Goal: Information Seeking & Learning: Learn about a topic

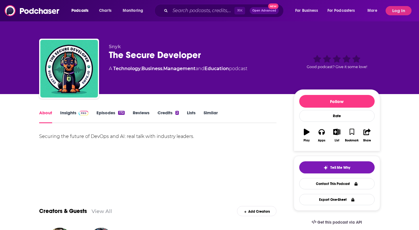
click at [74, 137] on div "Securing the future of DevOps and AI: real talk with industry leaders." at bounding box center [158, 136] width 238 height 8
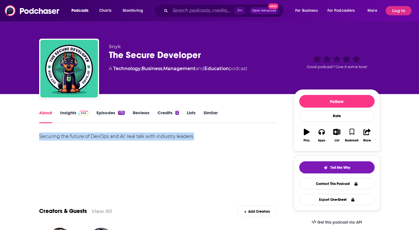
click at [74, 137] on div "Securing the future of DevOps and AI: real talk with industry leaders." at bounding box center [158, 136] width 238 height 8
drag, startPoint x: 30, startPoint y: 137, endPoint x: 126, endPoint y: 135, distance: 96.6
copy div "Securing the future of DevOps and AI"
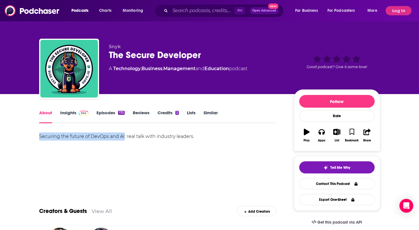
click at [105, 114] on link "Episodes 172" at bounding box center [111, 116] width 28 height 13
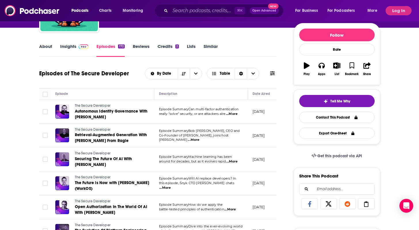
scroll to position [68, 0]
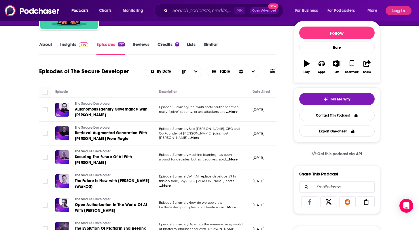
click at [234, 113] on span "...More" at bounding box center [232, 112] width 12 height 5
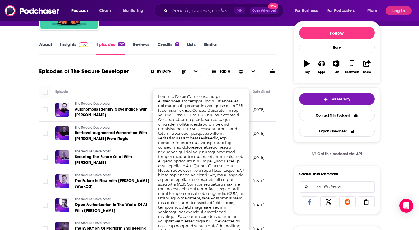
click at [42, 124] on td at bounding box center [45, 134] width 12 height 24
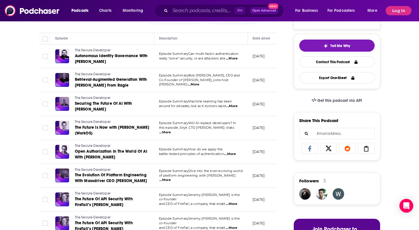
scroll to position [127, 0]
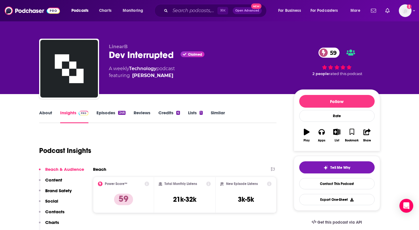
click at [101, 111] on link "Episodes 246" at bounding box center [111, 116] width 29 height 13
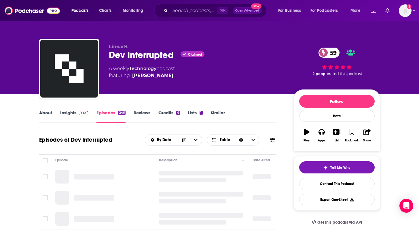
scroll to position [62, 0]
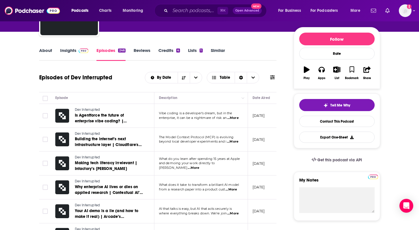
click at [50, 50] on link "About" at bounding box center [45, 54] width 13 height 13
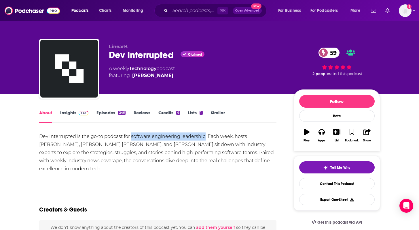
drag, startPoint x: 131, startPoint y: 137, endPoint x: 204, endPoint y: 138, distance: 73.2
click at [205, 138] on div "Dev Interrupted is the go-to podcast for software engineering leadership. Each …" at bounding box center [158, 152] width 238 height 40
copy div "software engineering leadership"
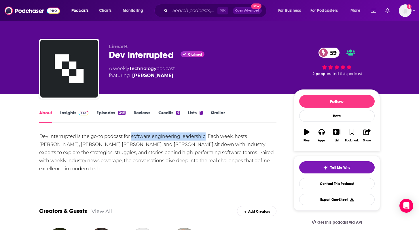
click at [104, 112] on link "Episodes 246" at bounding box center [111, 116] width 29 height 13
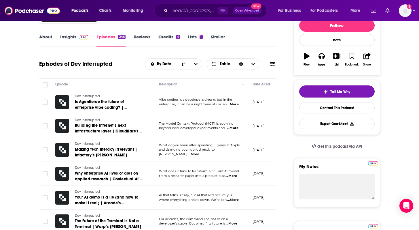
scroll to position [78, 0]
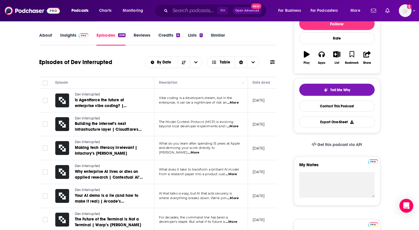
click at [199, 151] on span "...More" at bounding box center [194, 152] width 12 height 5
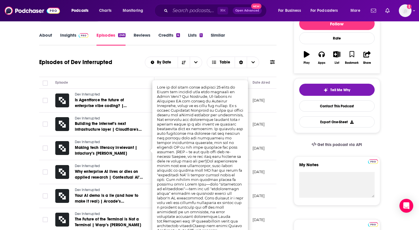
click at [45, 138] on td at bounding box center [45, 148] width 12 height 24
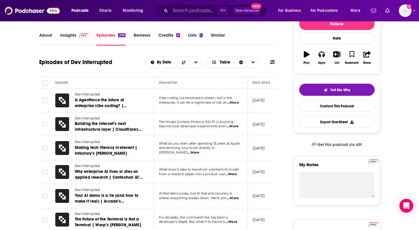
click at [233, 176] on span "...More" at bounding box center [232, 174] width 12 height 5
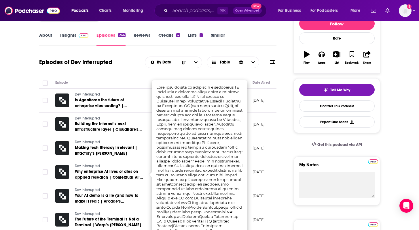
click at [40, 162] on td at bounding box center [45, 172] width 12 height 24
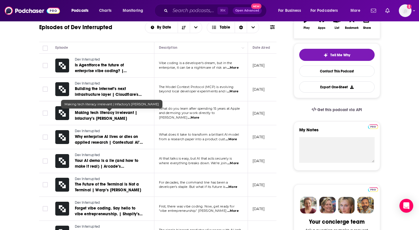
scroll to position [113, 0]
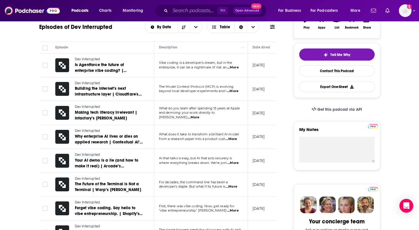
click at [237, 138] on span "...More" at bounding box center [232, 139] width 12 height 5
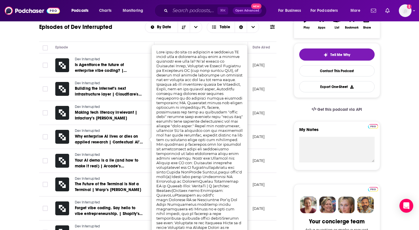
click at [43, 176] on td at bounding box center [45, 185] width 12 height 24
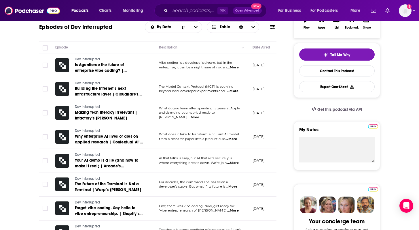
click at [235, 186] on span "...More" at bounding box center [232, 186] width 12 height 5
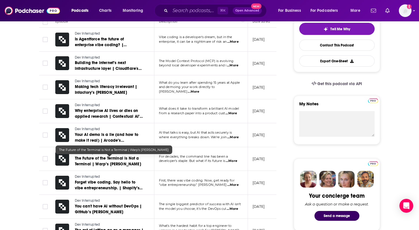
scroll to position [144, 0]
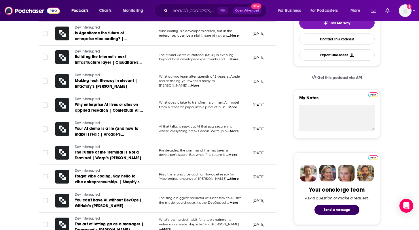
click at [234, 178] on span "...More" at bounding box center [233, 178] width 12 height 5
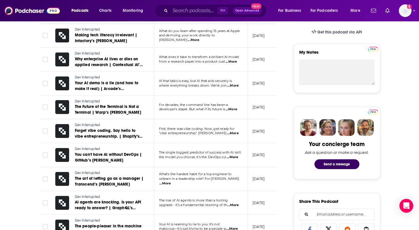
scroll to position [204, 0]
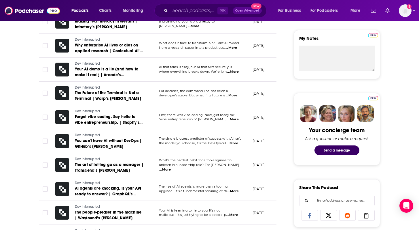
click at [171, 168] on span "...More" at bounding box center [165, 169] width 12 height 5
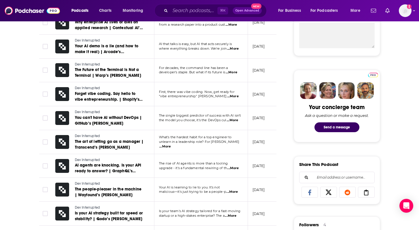
scroll to position [233, 0]
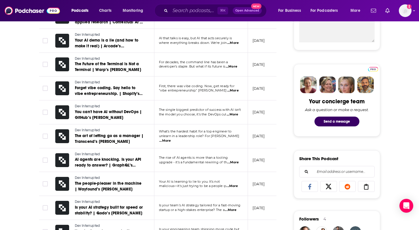
click at [234, 186] on span "...More" at bounding box center [233, 186] width 12 height 5
click at [233, 162] on span "...More" at bounding box center [233, 162] width 12 height 5
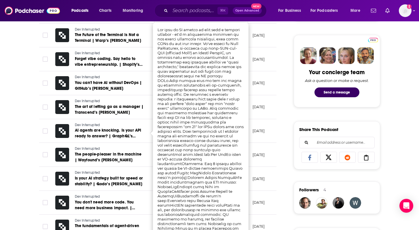
scroll to position [264, 0]
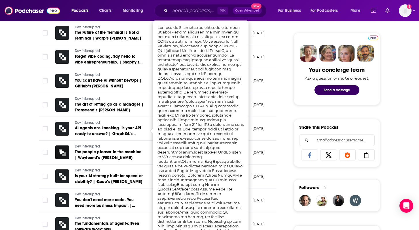
click at [31, 170] on div "About Insights Episodes 246 Reviews Credits 4 Lists 1 Similar Episodes of Dev I…" at bounding box center [162, 223] width 264 height 757
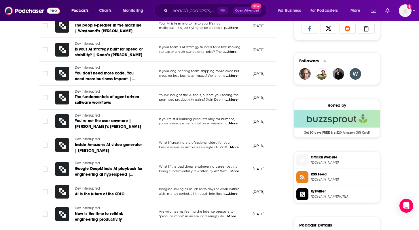
scroll to position [392, 0]
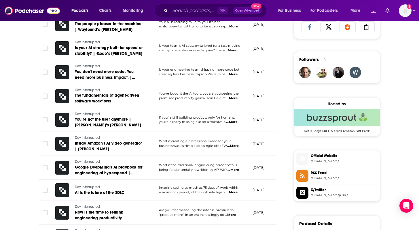
click at [233, 215] on span "...More" at bounding box center [231, 214] width 12 height 5
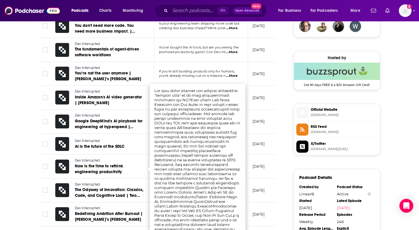
scroll to position [439, 0]
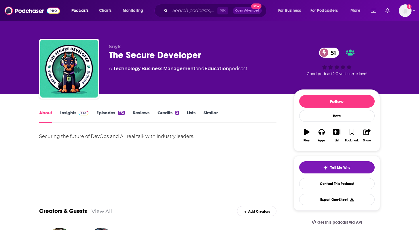
click at [100, 112] on link "Episodes 172" at bounding box center [111, 116] width 28 height 13
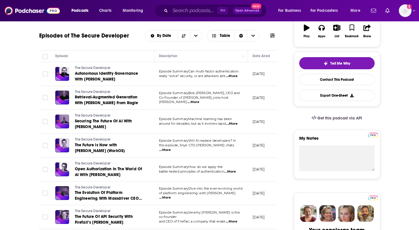
scroll to position [105, 0]
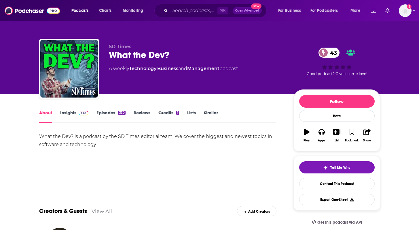
click at [99, 112] on link "Episodes 330" at bounding box center [111, 116] width 29 height 13
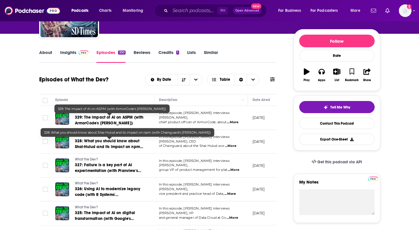
scroll to position [61, 0]
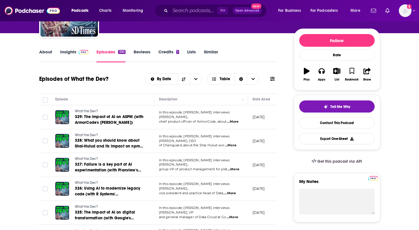
click at [233, 119] on span "...More" at bounding box center [233, 121] width 12 height 5
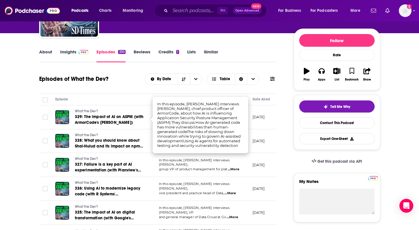
click at [54, 127] on td "What the Dev? 329: The impact of AI on ASPM (with ArmorCode's [PERSON_NAME])" at bounding box center [103, 117] width 104 height 24
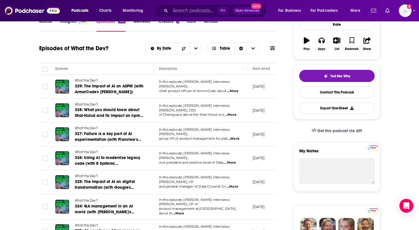
scroll to position [92, 0]
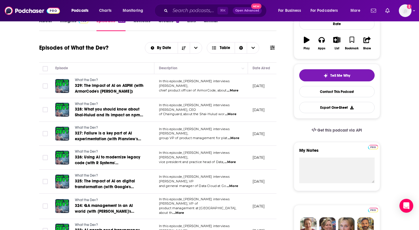
click at [234, 136] on span "...More" at bounding box center [234, 138] width 12 height 5
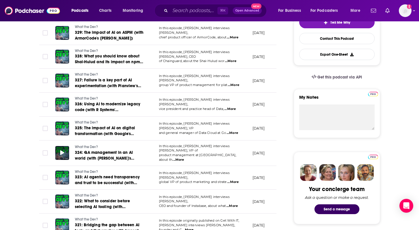
scroll to position [145, 0]
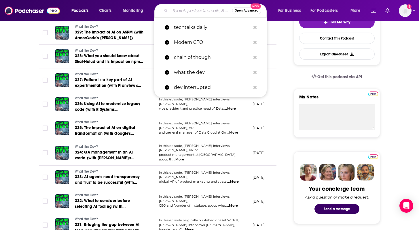
click at [192, 13] on input "Search podcasts, credits, & more..." at bounding box center [201, 10] width 62 height 9
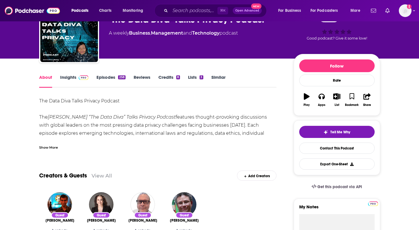
scroll to position [36, 0]
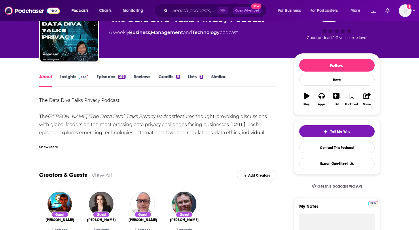
click at [119, 114] on em "[PERSON_NAME] “The Data Diva” Talks Privacy Podcast" at bounding box center [112, 116] width 128 height 5
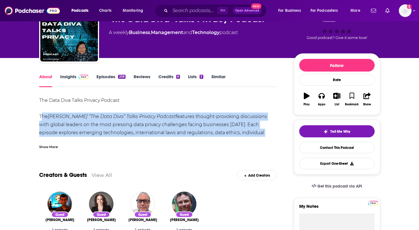
click at [119, 114] on em "[PERSON_NAME] “The Data Diva” Talks Privacy Podcast" at bounding box center [112, 116] width 128 height 5
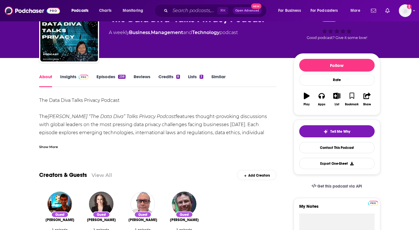
click at [49, 144] on div "Show More" at bounding box center [48, 146] width 19 height 5
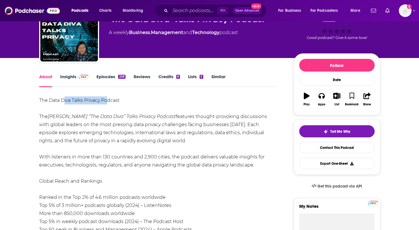
drag, startPoint x: 63, startPoint y: 98, endPoint x: 109, endPoint y: 97, distance: 45.6
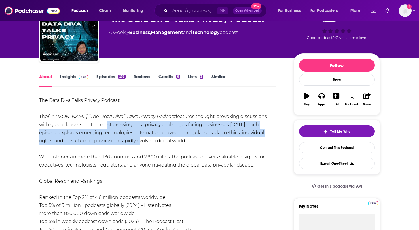
drag, startPoint x: 104, startPoint y: 125, endPoint x: 112, endPoint y: 140, distance: 17.4
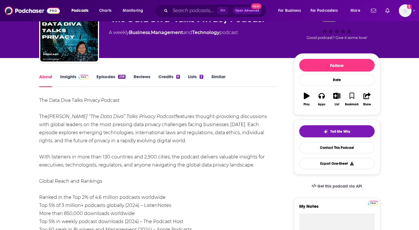
click at [69, 73] on div "About Insights Episodes 258 Reviews Credits 8 Lists 3 Similar" at bounding box center [158, 80] width 238 height 14
click at [68, 76] on link "Insights" at bounding box center [74, 80] width 29 height 13
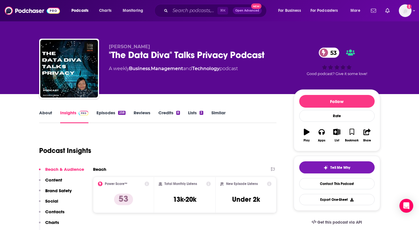
click at [107, 109] on div "About Insights Episodes 258 Reviews Credits 8 Lists 3 Similar" at bounding box center [158, 116] width 238 height 14
click at [107, 115] on link "Episodes 258" at bounding box center [111, 116] width 29 height 13
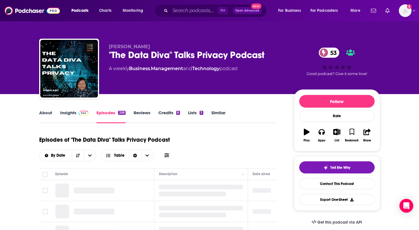
scroll to position [81, 0]
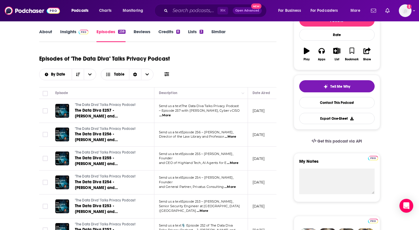
click at [74, 29] on link "Insights" at bounding box center [74, 35] width 29 height 13
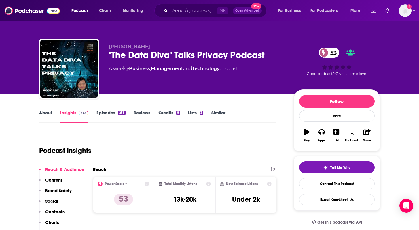
click at [112, 111] on link "Episodes 258" at bounding box center [111, 116] width 29 height 13
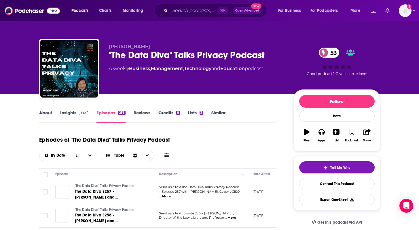
scroll to position [103, 0]
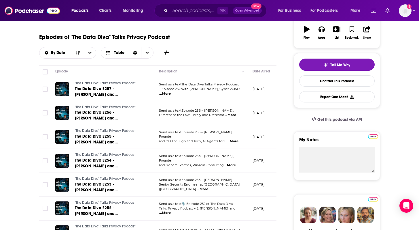
click at [171, 91] on span "...More" at bounding box center [165, 93] width 12 height 5
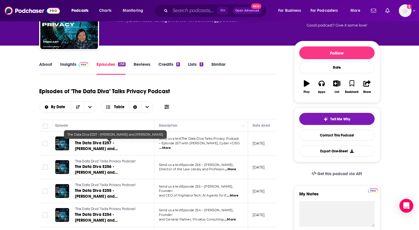
scroll to position [0, 0]
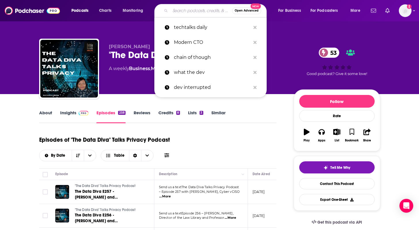
click at [189, 11] on input "Search podcasts, credits, & more..." at bounding box center [201, 10] width 62 height 9
paste input "Cybersecurity Interviews"
type input "Cybersecurity Interviews"
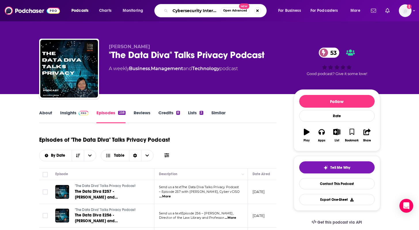
scroll to position [0, 7]
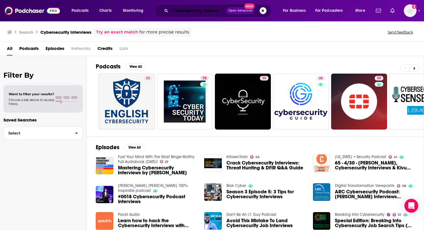
click at [196, 14] on input "Cybersecurity Interviews" at bounding box center [197, 10] width 55 height 9
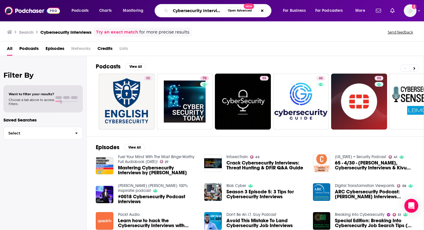
click at [196, 14] on input "Cybersecurity Interviews" at bounding box center [197, 10] width 55 height 9
paste input "Jack Podcast"
type input "Cyber Jack Podcast"
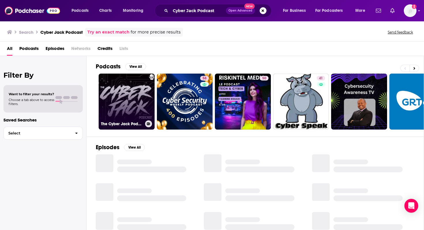
click at [134, 95] on link "The Cyber Jack Podcast" at bounding box center [127, 102] width 56 height 56
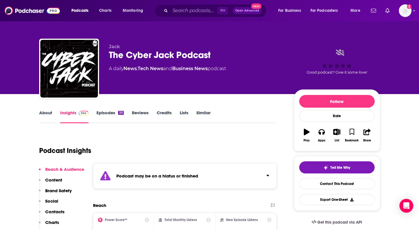
click at [104, 114] on link "Episodes 20" at bounding box center [110, 116] width 27 height 13
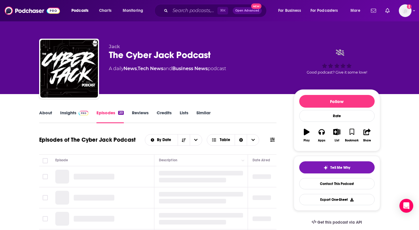
scroll to position [55, 0]
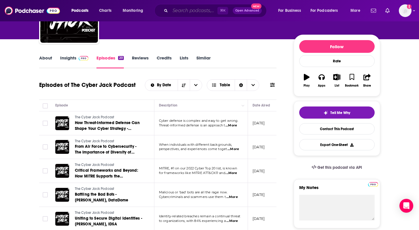
click at [184, 12] on input "Search podcasts, credits, & more..." at bounding box center [193, 10] width 47 height 9
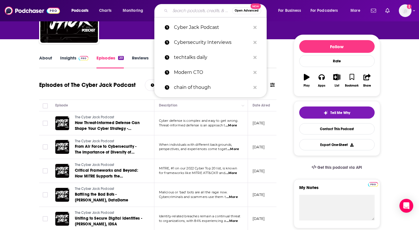
paste input "Down the Rabbit Hole"
type input "Down the Rabbit Hole"
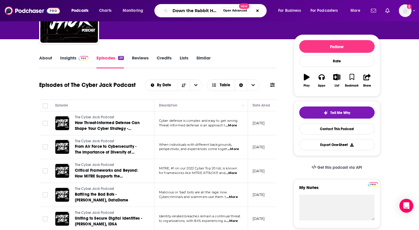
scroll to position [0, 1]
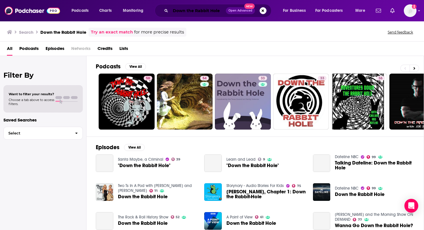
click at [200, 11] on input "Down the Rabbit Hole" at bounding box center [197, 10] width 55 height 9
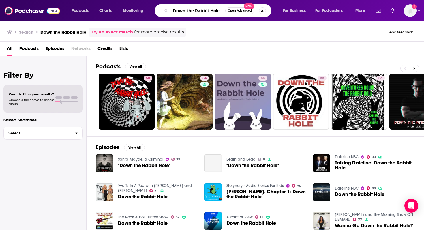
click at [195, 9] on input "Down the Rabbit Hole" at bounding box center [197, 10] width 55 height 9
type input "Down the security Rabbit Hole"
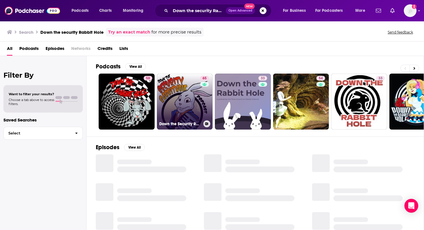
click at [186, 97] on link "65 Down the Security Rabbithole Podcast (DtSR)" at bounding box center [185, 102] width 56 height 56
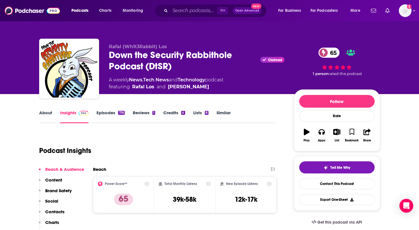
click at [102, 113] on link "Episodes 716" at bounding box center [111, 116] width 28 height 13
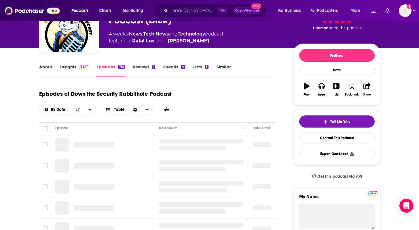
scroll to position [50, 0]
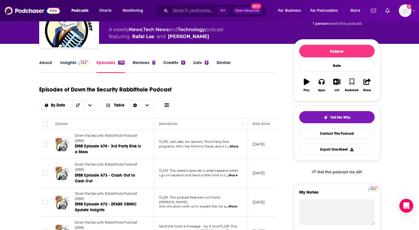
click at [235, 146] on span "...More" at bounding box center [233, 146] width 12 height 5
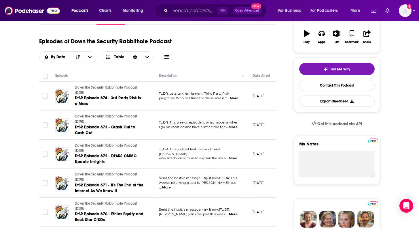
click at [236, 127] on span "...More" at bounding box center [232, 127] width 12 height 5
click at [232, 156] on span "...More" at bounding box center [232, 158] width 12 height 5
click at [171, 185] on span "...More" at bounding box center [165, 187] width 12 height 5
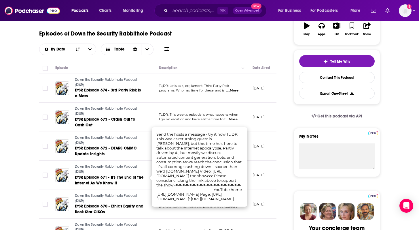
scroll to position [107, 0]
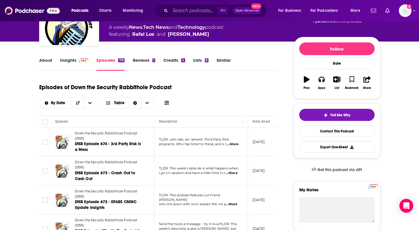
scroll to position [52, 0]
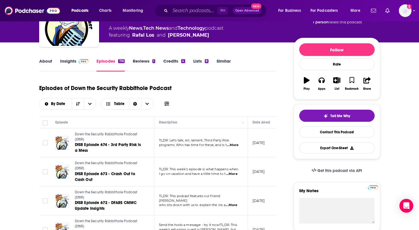
click at [46, 59] on link "About" at bounding box center [45, 64] width 13 height 13
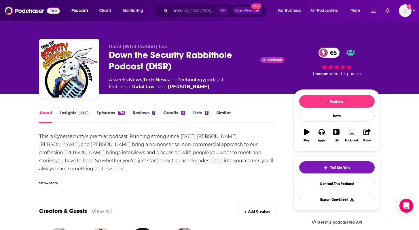
drag, startPoint x: 71, startPoint y: 136, endPoint x: 73, endPoint y: 145, distance: 8.8
click at [73, 145] on div "This is Cybersecurity's premier podcast. Running strong since 2011 Rafal Los, J…" at bounding box center [158, 168] width 238 height 73
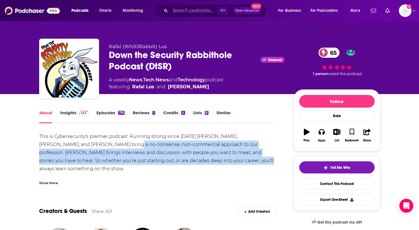
drag, startPoint x: 86, startPoint y: 142, endPoint x: 191, endPoint y: 158, distance: 107.1
click at [191, 158] on div "This is Cybersecurity's premier podcast. Running strong since 2011 Rafal Los, J…" at bounding box center [158, 168] width 238 height 73
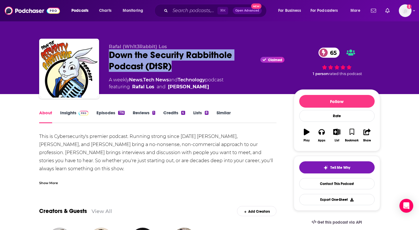
drag, startPoint x: 108, startPoint y: 53, endPoint x: 189, endPoint y: 65, distance: 81.3
click at [189, 65] on div "Rafal (Wh1t3Rabbit) Los Down the Security Rabbithole Podcast (DtSR) Claimed 65 …" at bounding box center [209, 70] width 341 height 62
click at [105, 114] on link "Episodes 716" at bounding box center [111, 116] width 28 height 13
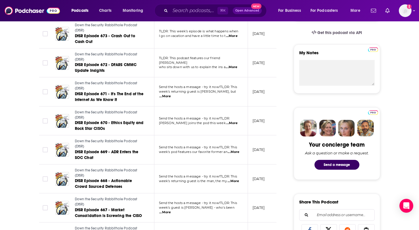
scroll to position [190, 0]
click at [233, 152] on span "...More" at bounding box center [234, 151] width 12 height 5
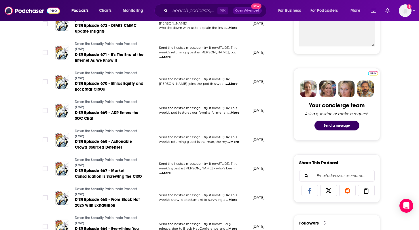
click at [238, 142] on span "...More" at bounding box center [234, 142] width 12 height 5
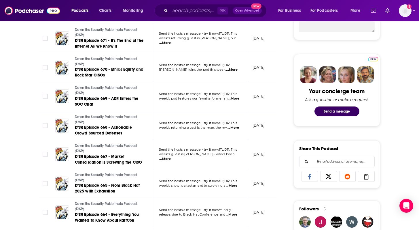
scroll to position [244, 0]
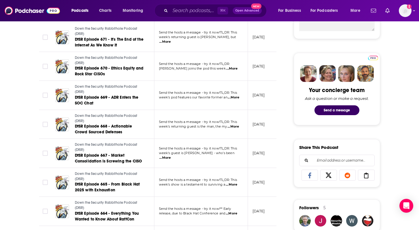
click at [235, 185] on span "...More" at bounding box center [232, 184] width 12 height 5
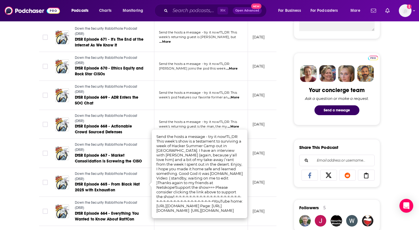
click at [43, 163] on td at bounding box center [45, 153] width 12 height 29
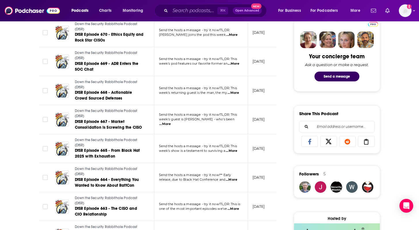
scroll to position [278, 0]
click at [237, 177] on span "...More" at bounding box center [232, 179] width 12 height 5
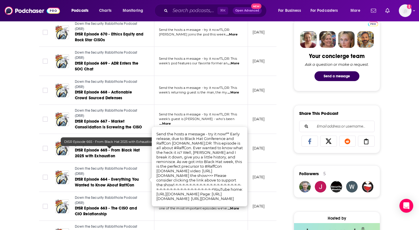
click at [0, 155] on div "About Insights Episodes 716 Reviews 1 Credits 4 Lists 8 Similar Episodes of Dow…" at bounding box center [209, 232] width 419 height 833
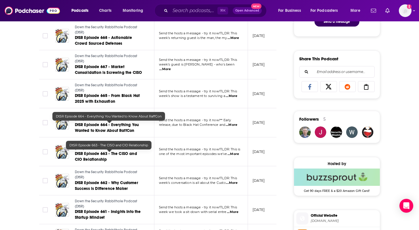
scroll to position [334, 0]
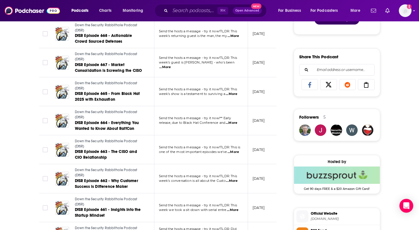
click at [234, 182] on span "...More" at bounding box center [232, 180] width 12 height 5
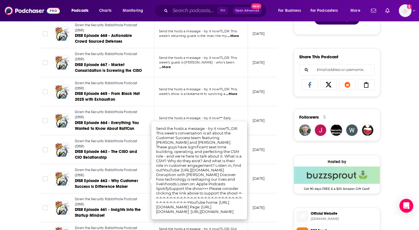
click at [26, 148] on div "About Insights Episodes 716 Reviews 1 Credits 4 Lists 8 Similar Episodes of Dow…" at bounding box center [209, 176] width 369 height 833
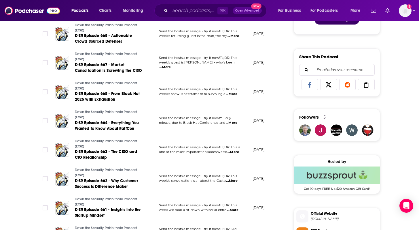
scroll to position [367, 0]
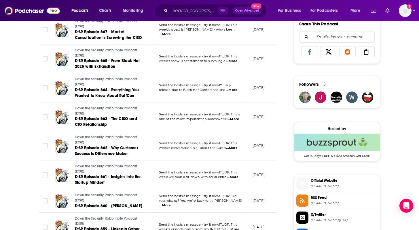
click at [236, 178] on span "...More" at bounding box center [233, 177] width 12 height 5
click at [43, 169] on td at bounding box center [45, 174] width 12 height 29
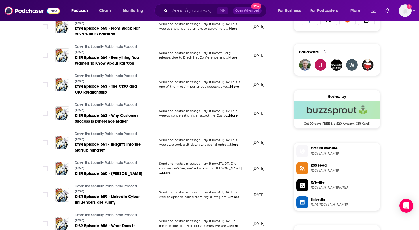
scroll to position [401, 0]
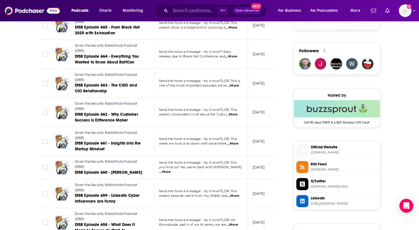
click at [237, 172] on td "Send the hosts a message - try it now!TL;DR: Did you miss us? Yes, we're back w…" at bounding box center [201, 167] width 94 height 23
click at [171, 170] on span "...More" at bounding box center [165, 171] width 12 height 5
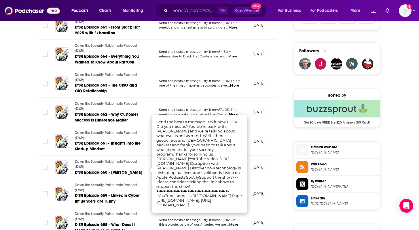
click at [13, 175] on div "About Insights Episodes 716 Reviews 1 Credits 4 Lists 8 Similar Episodes of Dow…" at bounding box center [209, 109] width 419 height 833
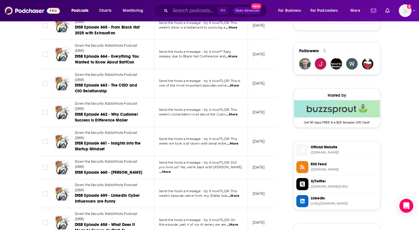
click at [233, 195] on span "...More" at bounding box center [234, 195] width 12 height 5
click at [33, 167] on div "About Insights Episodes 716 Reviews 1 Credits 4 Lists 8 Similar Episodes of Dow…" at bounding box center [162, 117] width 264 height 818
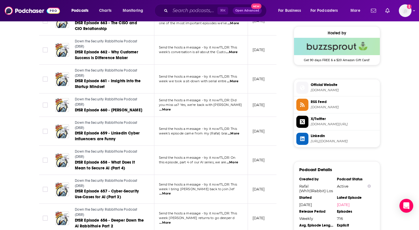
scroll to position [463, 0]
click at [237, 165] on td "Send the hosts a message - try it now!TL;DR: On this episode, part 4 of our AI …" at bounding box center [201, 159] width 94 height 29
click at [237, 163] on span "...More" at bounding box center [233, 162] width 12 height 5
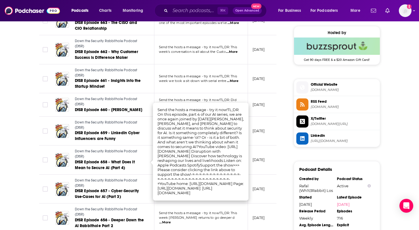
click at [29, 113] on div "About Insights Episodes 716 Reviews 1 Credits 4 Lists 8 Similar Episodes of Dow…" at bounding box center [209, 47] width 369 height 833
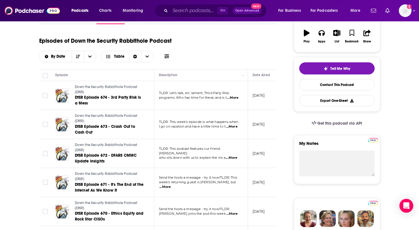
scroll to position [0, 0]
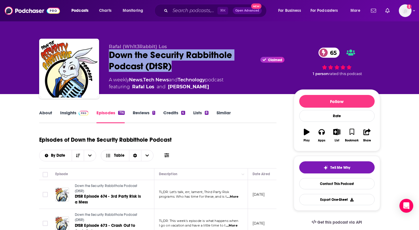
drag, startPoint x: 179, startPoint y: 71, endPoint x: 107, endPoint y: 54, distance: 74.5
click at [107, 54] on div "Rafal (Wh1t3Rabbit) Los Down the Security Rabbithole Podcast (DtSR) Claimed 65 …" at bounding box center [209, 70] width 341 height 62
copy h2 "Down the Security Rabbithole Podcast (DtSR)"
click at [325, 180] on link "Contact This Podcast" at bounding box center [337, 183] width 76 height 11
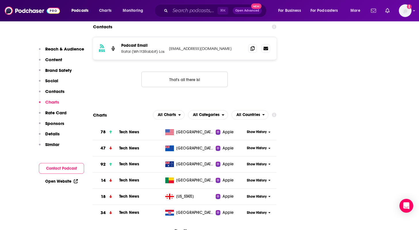
scroll to position [687, 0]
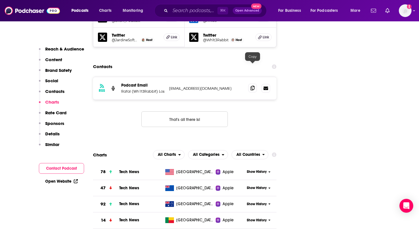
click at [252, 86] on icon at bounding box center [253, 88] width 4 height 5
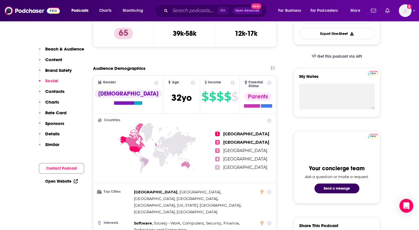
scroll to position [0, 0]
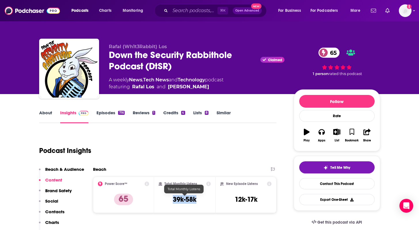
drag, startPoint x: 172, startPoint y: 201, endPoint x: 202, endPoint y: 201, distance: 30.0
click at [202, 201] on div "Total Monthly Listens 39k-58k" at bounding box center [185, 194] width 52 height 27
copy h3 "39k-58k"
click at [47, 117] on link "About" at bounding box center [45, 116] width 13 height 13
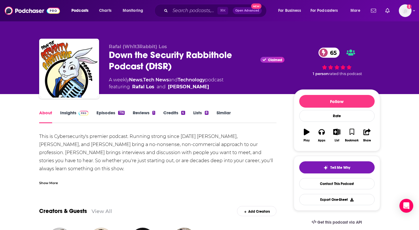
click at [101, 112] on link "Episodes 716" at bounding box center [111, 116] width 28 height 13
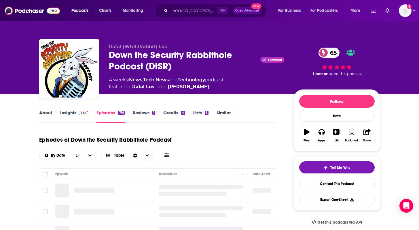
scroll to position [66, 0]
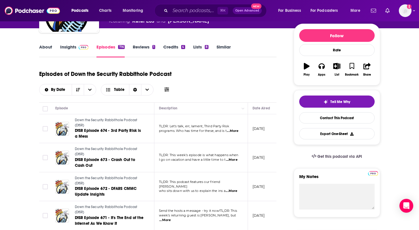
click at [236, 159] on span "...More" at bounding box center [232, 159] width 12 height 5
click at [237, 83] on div "Episodes of Down the Security Rabbithole Podcast By Date Table" at bounding box center [158, 81] width 238 height 29
click at [238, 133] on span "...More" at bounding box center [233, 131] width 12 height 5
click at [250, 85] on div "Episodes of Down the Security Rabbithole Podcast By Date Table" at bounding box center [158, 81] width 238 height 29
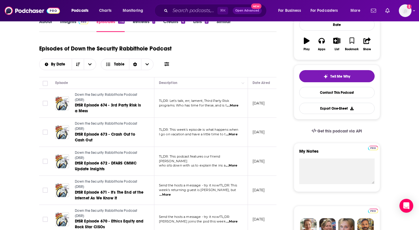
scroll to position [92, 0]
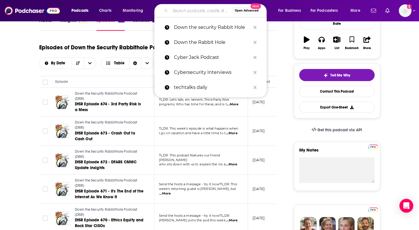
click at [187, 10] on input "Search podcasts, credits, & more..." at bounding box center [201, 10] width 62 height 9
paste input "SecureTalk"
type input "SecureTalk"
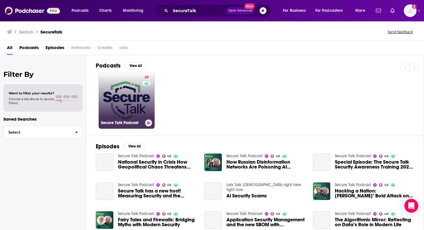
click at [130, 86] on link "49 Secure Talk Podcast" at bounding box center [127, 101] width 56 height 56
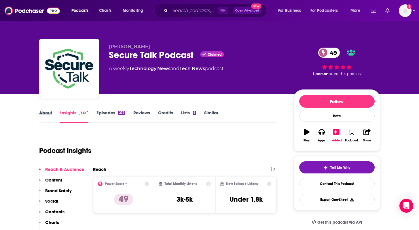
click at [54, 112] on div "About" at bounding box center [49, 116] width 21 height 13
click at [48, 113] on link "About" at bounding box center [45, 116] width 13 height 13
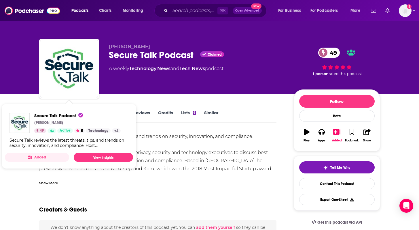
click at [175, 169] on div "Secure Talk reviews the latest threats, tips, and trends on security, innovatio…" at bounding box center [158, 168] width 238 height 73
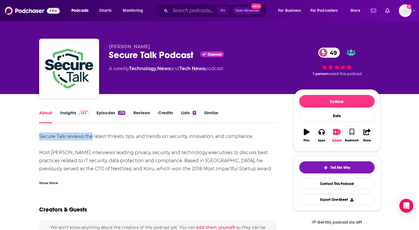
drag, startPoint x: 93, startPoint y: 134, endPoint x: 262, endPoint y: 132, distance: 169.2
copy div "Secure Talk reviews the"
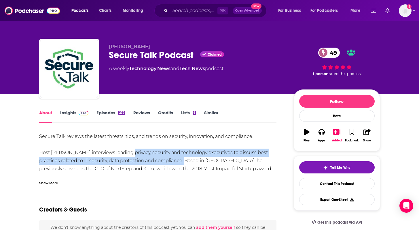
drag, startPoint x: 122, startPoint y: 152, endPoint x: 162, endPoint y: 161, distance: 41.2
click at [163, 161] on div "Secure Talk reviews the latest threats, tips, and trends on security, innovatio…" at bounding box center [158, 168] width 238 height 73
copy div "privacy, security and technology executives to discuss best practices related t…"
click at [109, 115] on link "Episodes 239" at bounding box center [111, 116] width 29 height 13
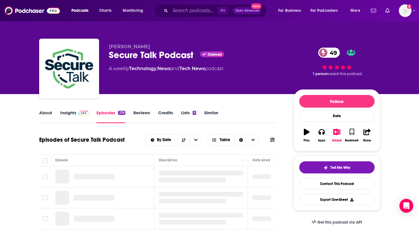
scroll to position [66, 0]
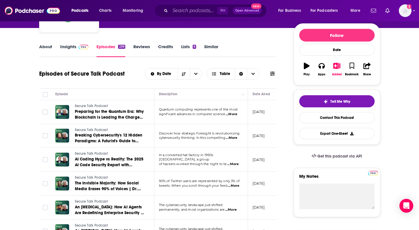
click at [235, 113] on span "...More" at bounding box center [232, 114] width 12 height 5
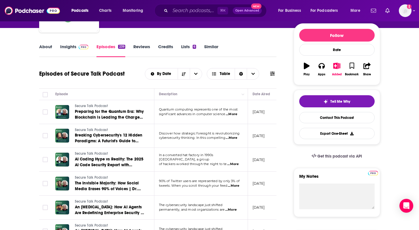
click at [237, 140] on span "...More" at bounding box center [232, 137] width 12 height 5
click at [234, 162] on span "...More" at bounding box center [233, 164] width 12 height 5
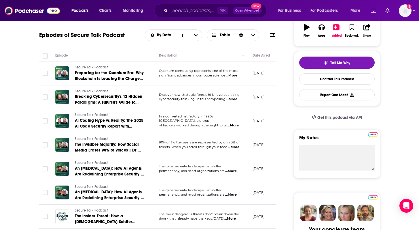
scroll to position [105, 0]
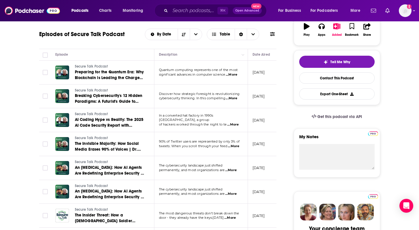
click at [232, 145] on span "...More" at bounding box center [234, 146] width 12 height 5
click at [229, 168] on span "...More" at bounding box center [231, 170] width 12 height 5
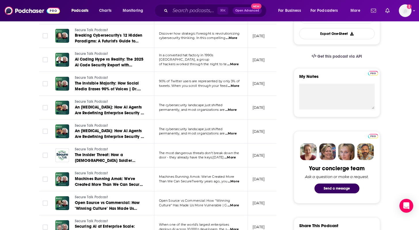
scroll to position [167, 0]
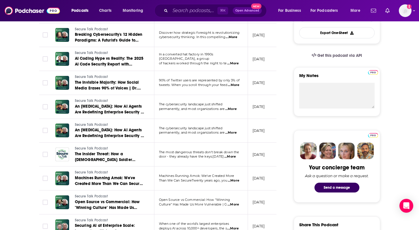
click at [235, 181] on span "...More" at bounding box center [234, 180] width 12 height 5
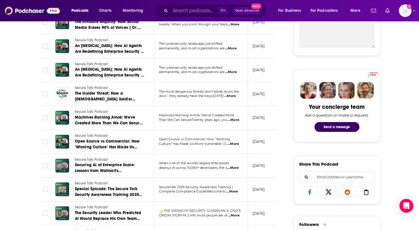
scroll to position [228, 0]
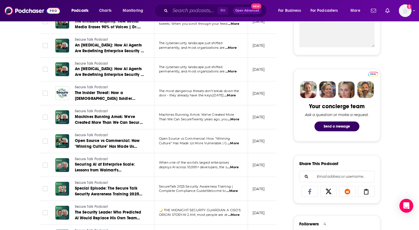
click at [239, 167] on span "...More" at bounding box center [233, 167] width 12 height 5
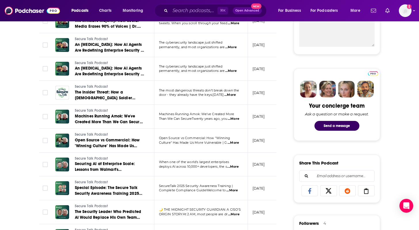
click at [235, 190] on span "...More" at bounding box center [233, 190] width 12 height 5
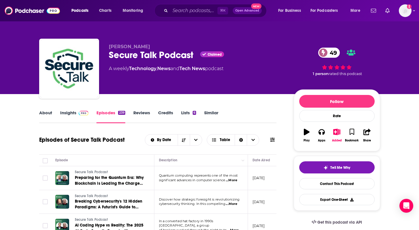
scroll to position [45, 0]
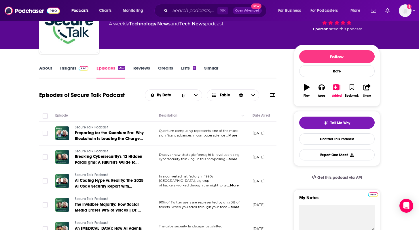
click at [236, 134] on span "...More" at bounding box center [232, 135] width 12 height 5
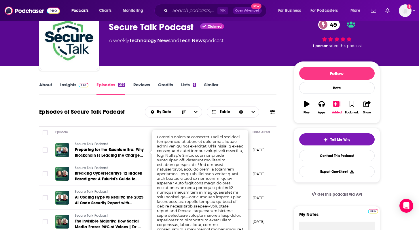
scroll to position [0, 0]
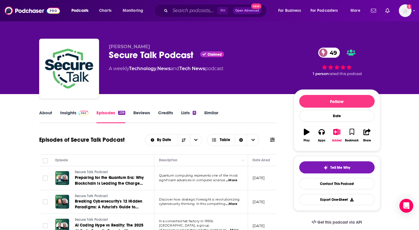
click at [331, 183] on link "Contact This Podcast" at bounding box center [337, 183] width 76 height 11
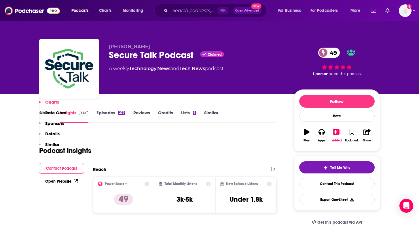
scroll to position [603, 0]
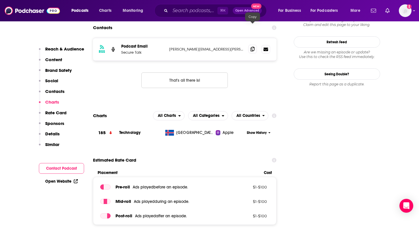
click at [254, 47] on icon at bounding box center [253, 49] width 4 height 5
click at [191, 11] on input "Search podcasts, credits, & more..." at bounding box center [193, 10] width 47 height 9
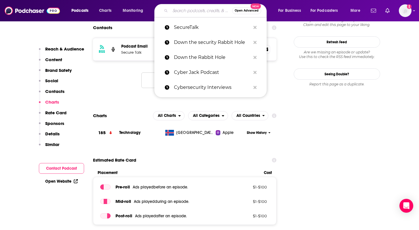
paste input "Chronosphere"
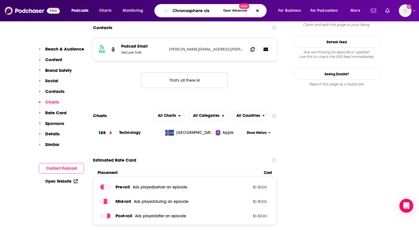
type input "Chronosphere ciso"
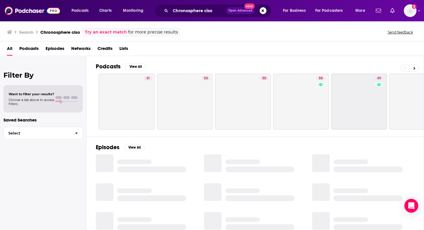
click at [53, 48] on span "Episodes" at bounding box center [55, 50] width 19 height 12
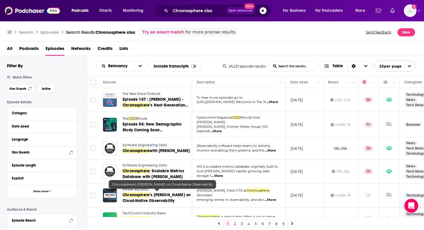
click at [144, 195] on span "Chronosphere" at bounding box center [136, 194] width 27 height 5
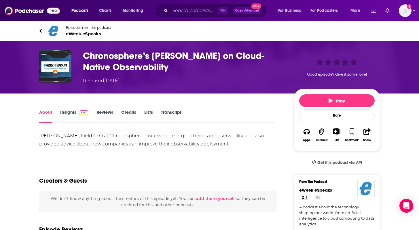
click at [63, 117] on link "Insights" at bounding box center [74, 115] width 29 height 13
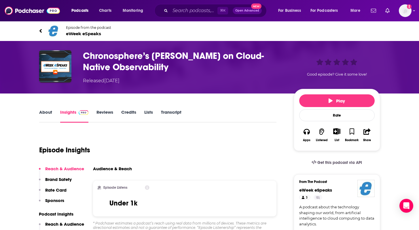
click at [80, 33] on span "eWeek eSpeaks" at bounding box center [88, 33] width 45 height 5
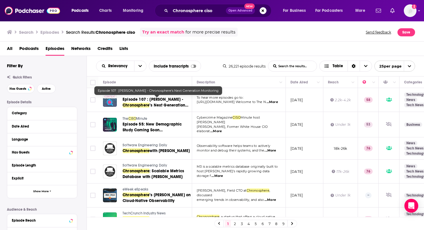
click at [147, 100] on span "Episode 107 : Rob Skillington -" at bounding box center [153, 99] width 61 height 5
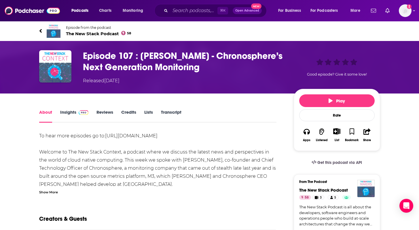
click at [73, 115] on link "Insights" at bounding box center [74, 115] width 29 height 13
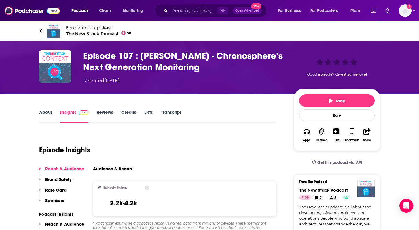
click at [90, 32] on span "The New Stack Podcast 58" at bounding box center [98, 33] width 65 height 5
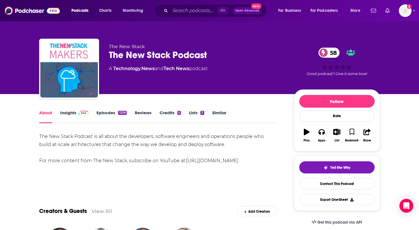
click at [71, 112] on link "Insights" at bounding box center [74, 116] width 29 height 13
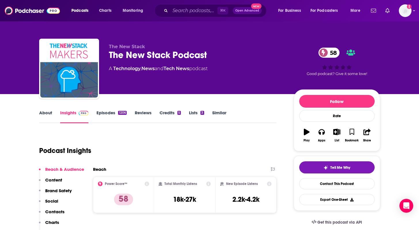
click at [107, 116] on link "Episodes 1206" at bounding box center [112, 116] width 30 height 13
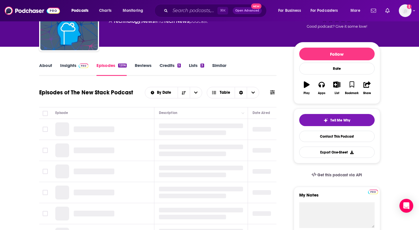
scroll to position [48, 0]
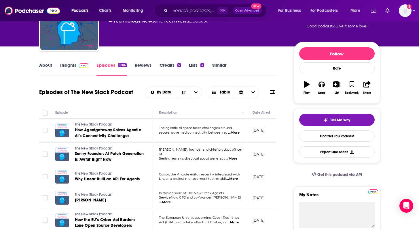
click at [239, 133] on span "...More" at bounding box center [234, 132] width 12 height 5
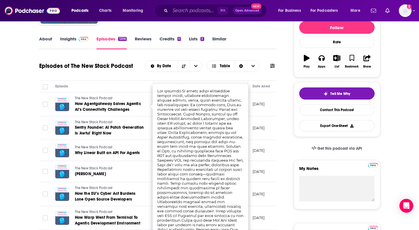
scroll to position [74, 0]
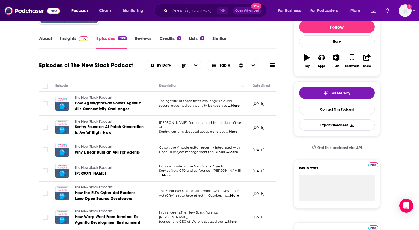
click at [235, 152] on span "...More" at bounding box center [233, 152] width 12 height 5
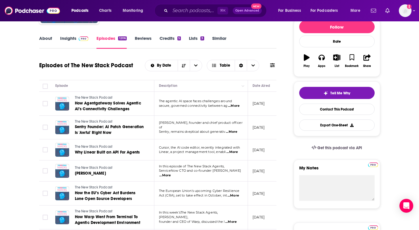
click at [233, 129] on span "...More" at bounding box center [232, 131] width 12 height 5
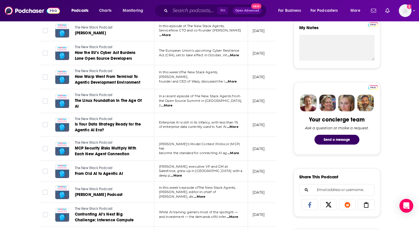
scroll to position [216, 0]
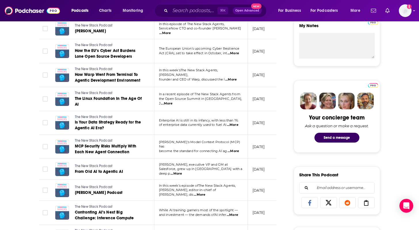
click at [173, 102] on span "...More" at bounding box center [167, 103] width 12 height 5
click at [232, 149] on span "...More" at bounding box center [234, 151] width 12 height 5
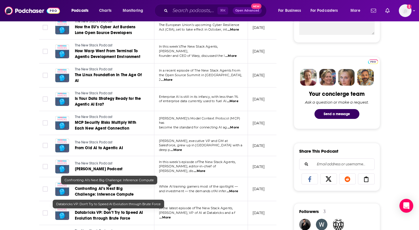
scroll to position [241, 0]
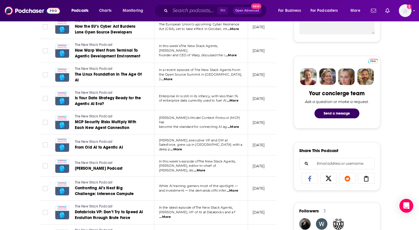
click at [236, 192] on span "...More" at bounding box center [233, 190] width 12 height 5
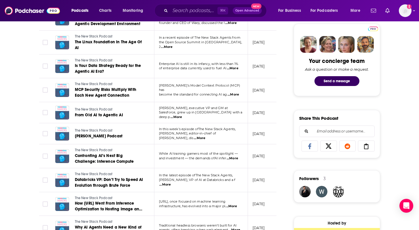
scroll to position [274, 0]
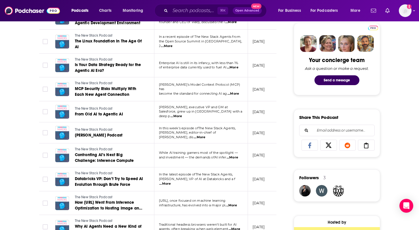
click at [236, 205] on span "...More" at bounding box center [232, 205] width 12 height 5
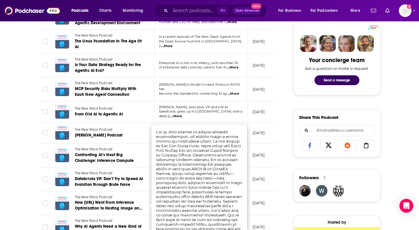
click at [28, 96] on div "About Insights Episodes 1206 Reviews Credits 5 Lists 3 Similar Episodes of The …" at bounding box center [209, 206] width 369 height 772
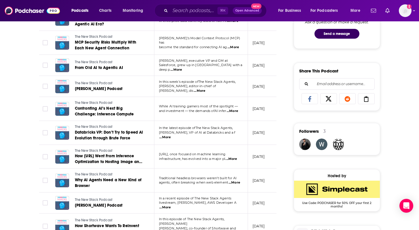
scroll to position [321, 0]
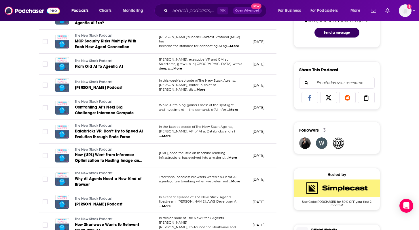
click at [236, 180] on span "...More" at bounding box center [235, 181] width 12 height 5
click at [27, 134] on div "About Insights Episodes 1206 Reviews Credits 5 Lists 3 Similar Episodes of The …" at bounding box center [209, 159] width 369 height 772
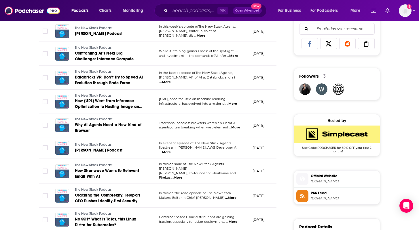
scroll to position [376, 0]
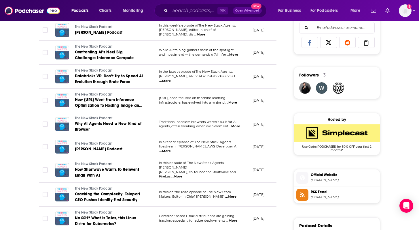
click at [189, 1] on div "Podcasts Charts Monitoring ⌘ K Open Advanced New For Business For Podcasters Mo…" at bounding box center [209, 10] width 419 height 21
click at [189, 5] on div "⌘ K Open Advanced New" at bounding box center [210, 10] width 112 height 13
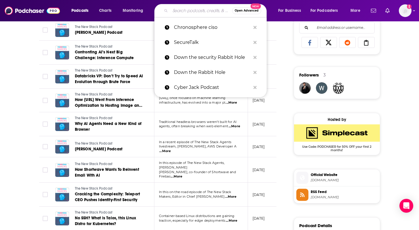
click at [190, 12] on input "Search podcasts, credits, & more..." at bounding box center [201, 10] width 62 height 9
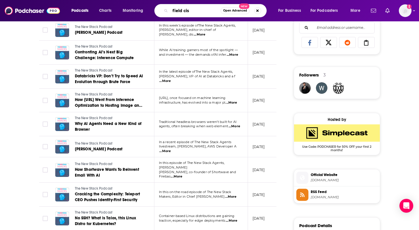
type input "field ciso"
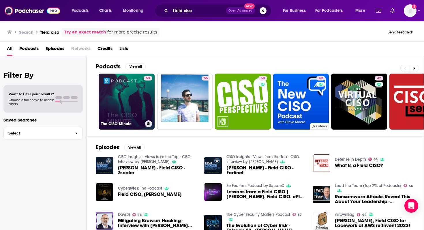
click at [131, 103] on link "53 The CISO Minute" at bounding box center [127, 102] width 56 height 56
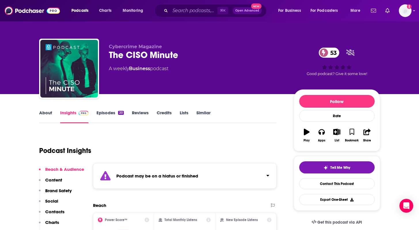
click at [99, 114] on link "Episodes 20" at bounding box center [110, 116] width 27 height 13
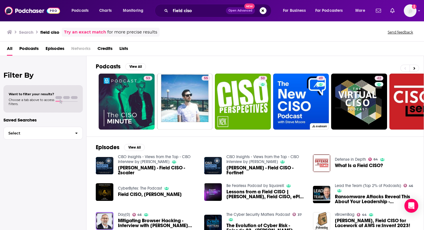
click at [51, 50] on span "Episodes" at bounding box center [55, 50] width 19 height 12
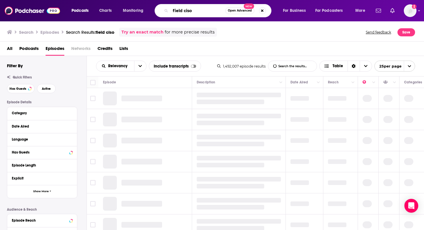
click at [211, 14] on input "field ciso" at bounding box center [197, 10] width 55 height 9
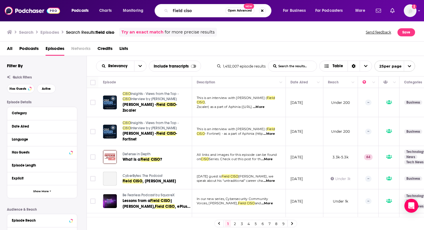
click at [181, 51] on div "All Podcasts Episodes Networks Credits Lists" at bounding box center [213, 50] width 412 height 12
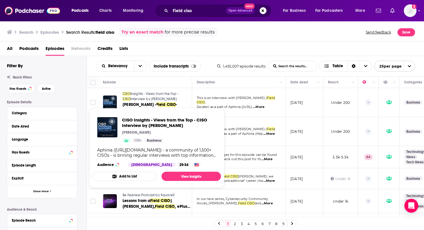
click at [150, 93] on span "Insights - Views from the Top -" at bounding box center [155, 94] width 48 height 4
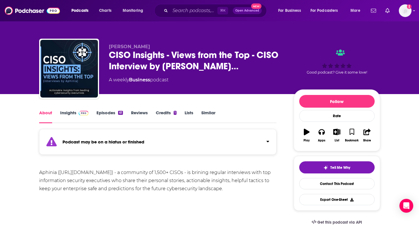
click at [104, 114] on link "Episodes 61" at bounding box center [110, 116] width 26 height 13
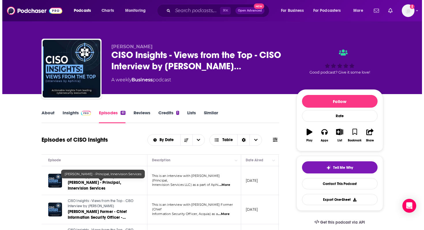
scroll to position [0, 15]
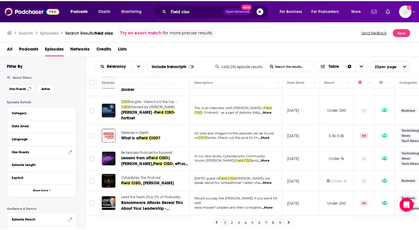
scroll to position [24, 0]
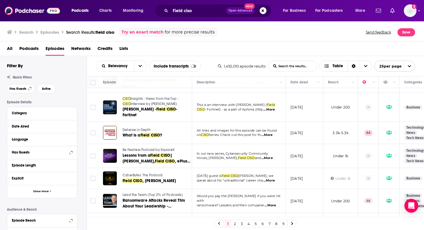
click at [273, 156] on span "...More" at bounding box center [267, 158] width 12 height 5
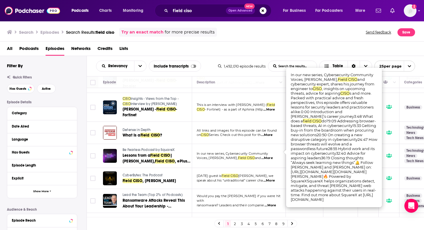
click at [135, 148] on span "Be Fearless Podcast by SquareX" at bounding box center [149, 150] width 52 height 4
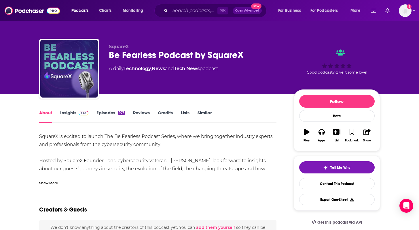
click at [109, 119] on link "Episodes 107" at bounding box center [111, 116] width 28 height 13
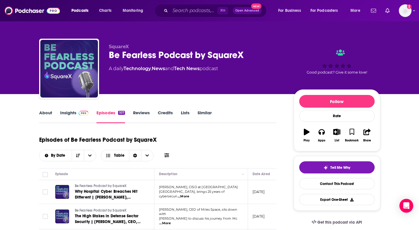
click at [66, 115] on link "Insights" at bounding box center [74, 116] width 29 height 13
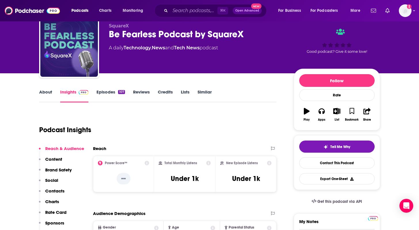
scroll to position [21, 0]
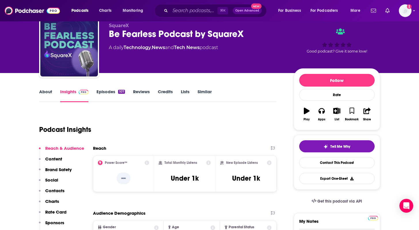
click at [51, 95] on link "About" at bounding box center [45, 95] width 13 height 13
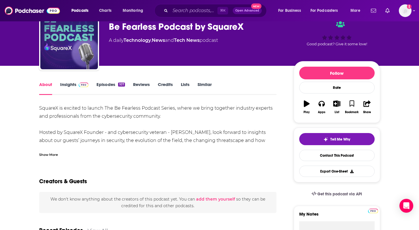
scroll to position [29, 0]
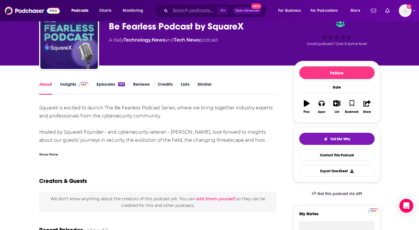
click at [130, 110] on div "SquareX is excited to launch The Be Fearless Podcast Series, where we bring tog…" at bounding box center [158, 128] width 238 height 48
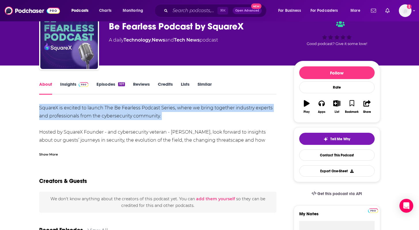
click at [130, 110] on div "SquareX is excited to launch The Be Fearless Podcast Series, where we bring tog…" at bounding box center [158, 128] width 238 height 48
click at [119, 138] on div "SquareX is excited to launch The Be Fearless Podcast Series, where we bring tog…" at bounding box center [158, 128] width 238 height 48
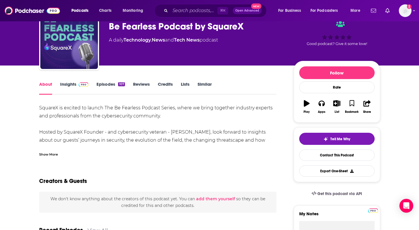
click at [119, 138] on div "SquareX is excited to launch The Be Fearless Podcast Series, where we bring tog…" at bounding box center [158, 128] width 238 height 48
click at [44, 155] on div "Show More" at bounding box center [48, 153] width 19 height 5
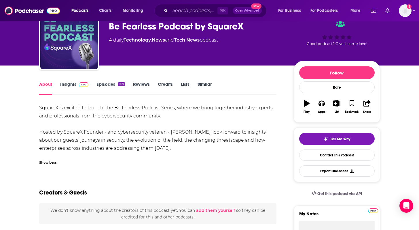
click at [104, 86] on link "Episodes 107" at bounding box center [111, 87] width 28 height 13
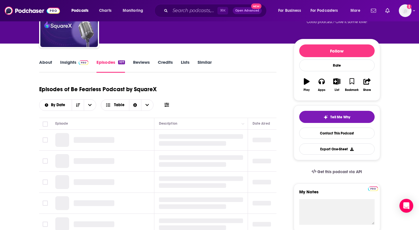
scroll to position [52, 0]
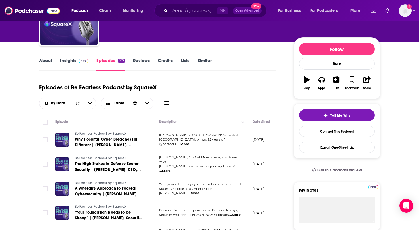
click at [189, 142] on span "...More" at bounding box center [184, 144] width 12 height 5
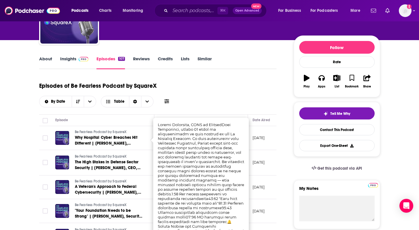
scroll to position [55, 0]
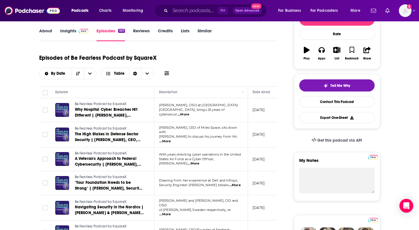
scroll to position [85, 0]
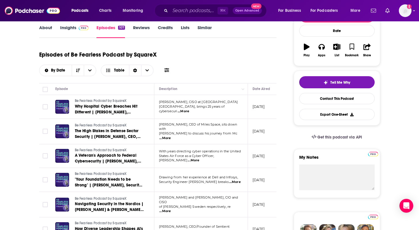
click at [199, 158] on span "...More" at bounding box center [194, 160] width 12 height 5
click at [63, 173] on div at bounding box center [62, 180] width 14 height 14
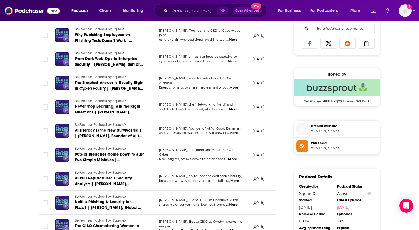
scroll to position [376, 0]
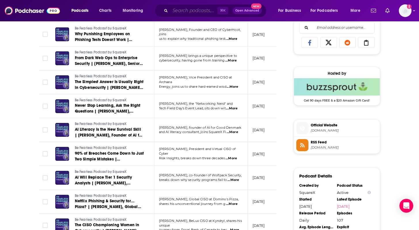
click at [197, 9] on input "Search podcasts, credits, & more..." at bounding box center [193, 10] width 47 height 9
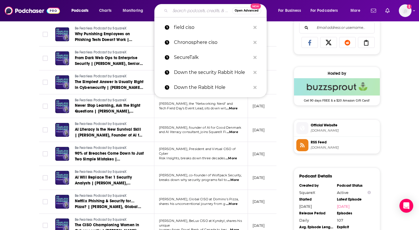
paste input "Elastic"
type input "Elastic"
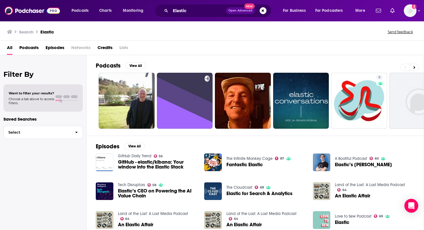
click at [201, 24] on div "Search Elastic Send feedback" at bounding box center [212, 31] width 424 height 20
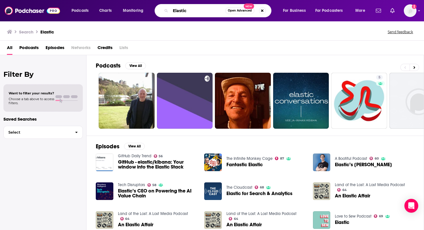
click at [202, 14] on input "Elastic" at bounding box center [197, 10] width 55 height 9
type input "Elastic ciso"
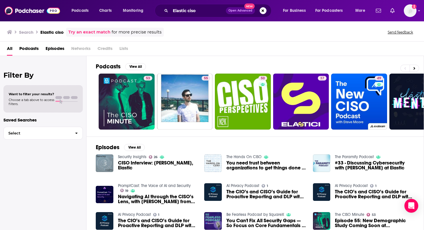
click at [163, 163] on span "CISO Interview: Mandy Andress, Elastic" at bounding box center [158, 165] width 80 height 10
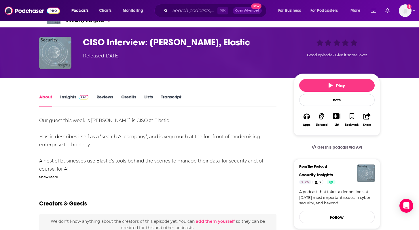
scroll to position [15, 0]
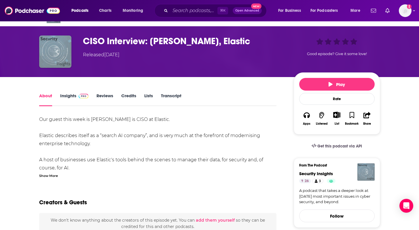
click at [72, 137] on div "Our guest this week is Mandy Andress is CISO at Elastic. Elastic describes itse…" at bounding box center [158, 179] width 238 height 129
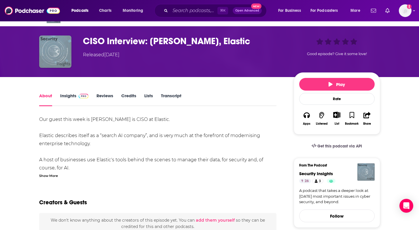
click at [98, 127] on div "Our guest this week is Mandy Andress is CISO at Elastic. Elastic describes itse…" at bounding box center [158, 179] width 238 height 129
click at [69, 96] on link "Insights" at bounding box center [74, 99] width 29 height 13
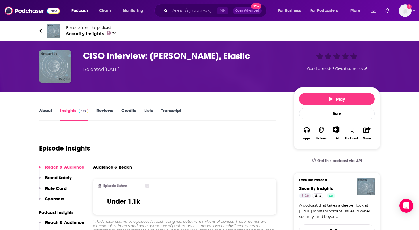
click at [89, 35] on span "Security Insights 26" at bounding box center [91, 33] width 51 height 5
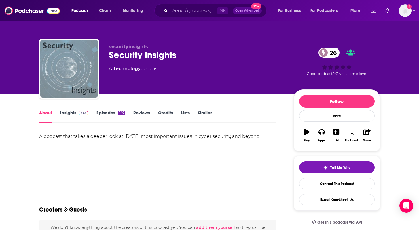
click at [101, 115] on link "Episodes 140" at bounding box center [111, 116] width 29 height 13
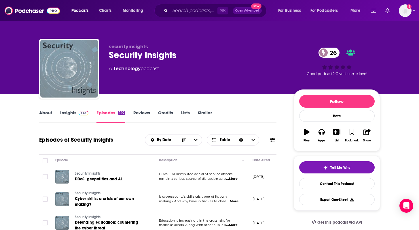
click at [48, 111] on link "About" at bounding box center [45, 116] width 13 height 13
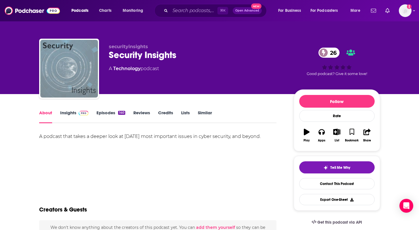
click at [73, 113] on link "Insights" at bounding box center [74, 116] width 29 height 13
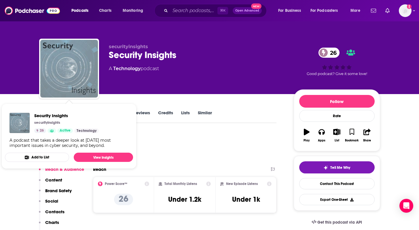
click at [206, 152] on div "Podcast Insights" at bounding box center [155, 146] width 233 height 29
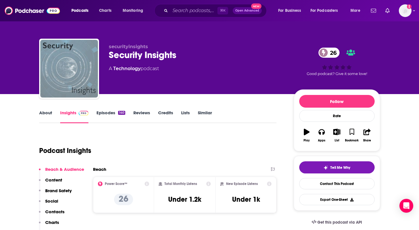
click at [107, 113] on link "Episodes 140" at bounding box center [111, 116] width 29 height 13
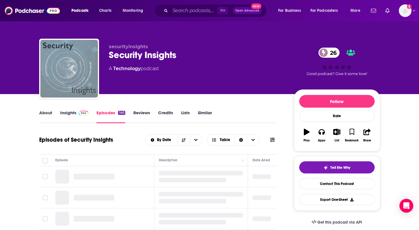
scroll to position [68, 0]
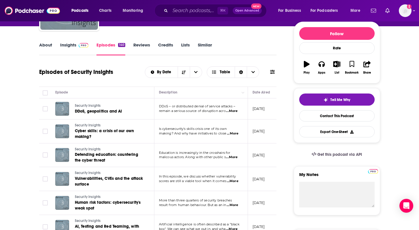
click at [231, 113] on span "...More" at bounding box center [232, 111] width 12 height 5
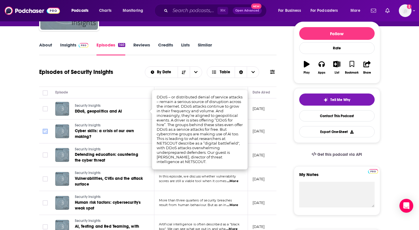
click at [46, 129] on input "Toggle select row" at bounding box center [45, 131] width 5 height 5
checkbox input "true"
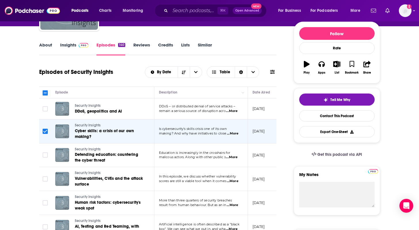
click at [231, 134] on span "...More" at bounding box center [233, 133] width 12 height 5
click at [236, 157] on span "...More" at bounding box center [232, 157] width 12 height 5
click at [238, 180] on span "...More" at bounding box center [233, 181] width 12 height 5
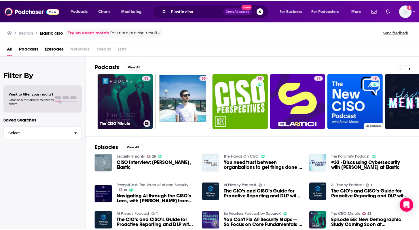
scroll to position [11, 0]
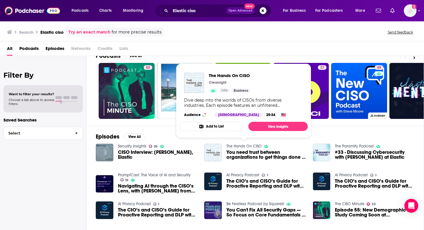
click at [238, 146] on link "The Hands On CISO" at bounding box center [243, 146] width 35 height 5
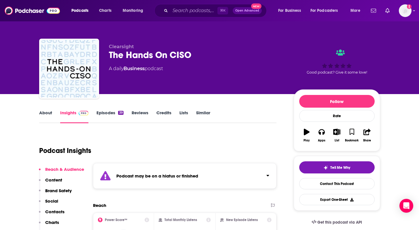
click at [103, 116] on link "Episodes 39" at bounding box center [110, 116] width 27 height 13
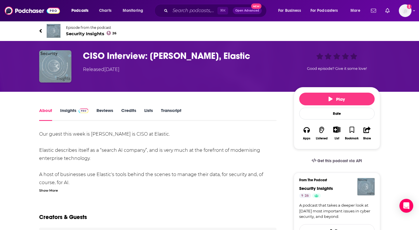
click at [45, 112] on link "About" at bounding box center [45, 114] width 13 height 13
click at [88, 21] on div "Podcasts Charts Monitoring ⌘ K Open Advanced New For Business For Podcasters Mo…" at bounding box center [209, 10] width 419 height 21
click at [87, 27] on span "Episode from the podcast" at bounding box center [91, 27] width 51 height 4
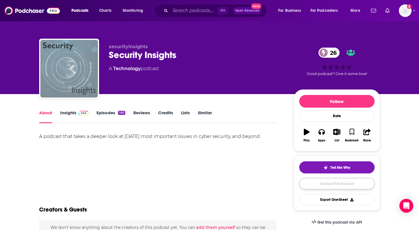
click at [329, 187] on link "Contact This Podcast" at bounding box center [337, 183] width 76 height 11
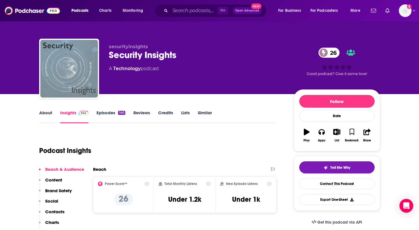
click at [49, 110] on link "About" at bounding box center [45, 116] width 13 height 13
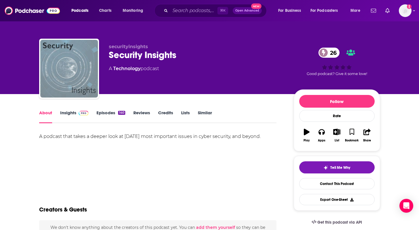
click at [110, 114] on link "Episodes 140" at bounding box center [111, 116] width 29 height 13
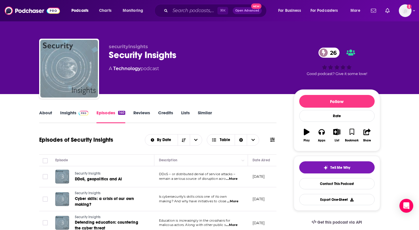
scroll to position [41, 0]
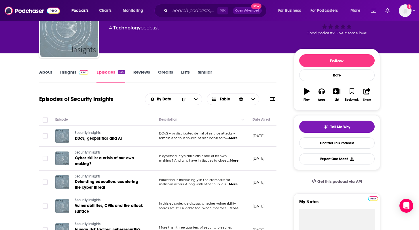
click at [230, 137] on span "...More" at bounding box center [232, 138] width 12 height 5
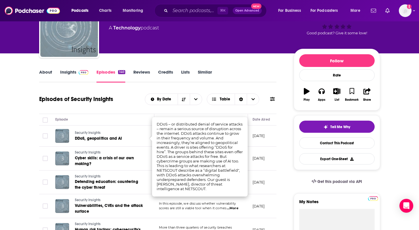
click at [87, 134] on span "Security Insights" at bounding box center [88, 133] width 26 height 4
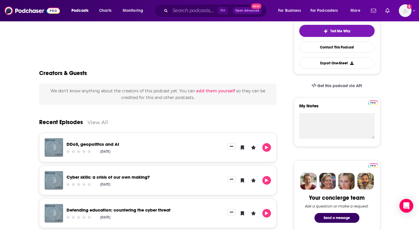
scroll to position [137, 0]
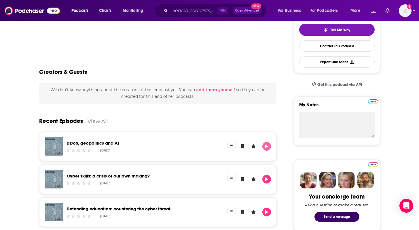
click at [266, 147] on icon "Play" at bounding box center [266, 146] width 3 height 4
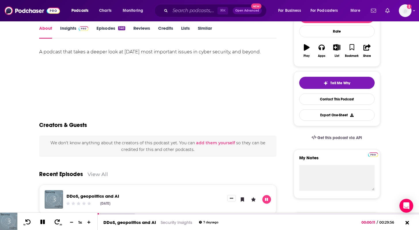
scroll to position [0, 0]
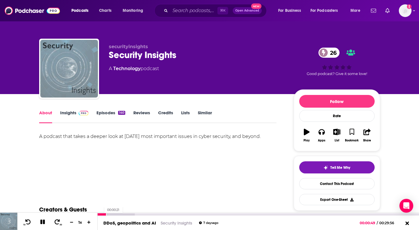
click at [101, 213] on div at bounding box center [102, 214] width 9 height 2
click at [100, 214] on div at bounding box center [100, 214] width 4 height 2
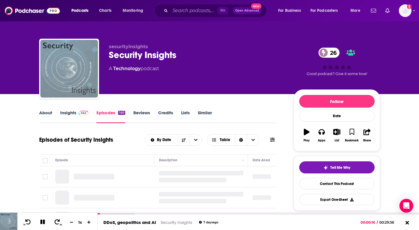
scroll to position [92, 0]
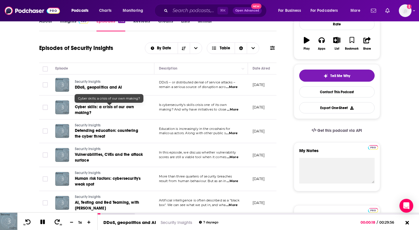
click at [110, 107] on span "Cyber skills: a crisis of our own making?" at bounding box center [104, 109] width 59 height 11
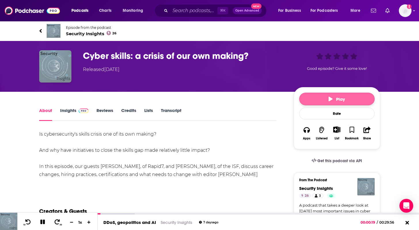
click at [361, 98] on button "Play" at bounding box center [337, 99] width 76 height 13
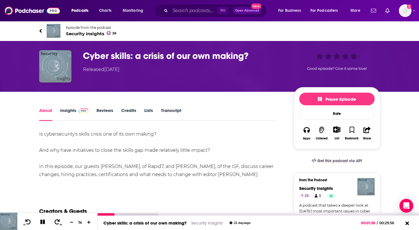
click at [42, 222] on icon at bounding box center [43, 221] width 8 height 7
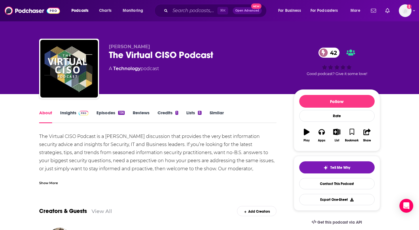
scroll to position [22, 0]
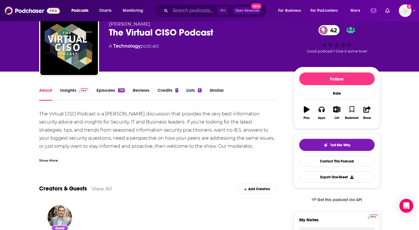
click at [131, 110] on div "The Virtual CISO Podcast is a [PERSON_NAME] discussion that provides the very b…" at bounding box center [158, 150] width 238 height 81
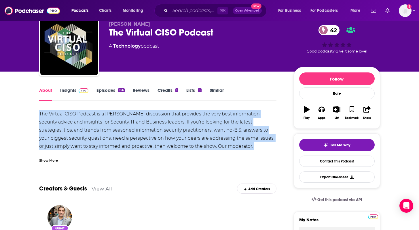
click at [129, 120] on div "The Virtual CISO Podcast is a [PERSON_NAME] discussion that provides the very b…" at bounding box center [158, 150] width 238 height 81
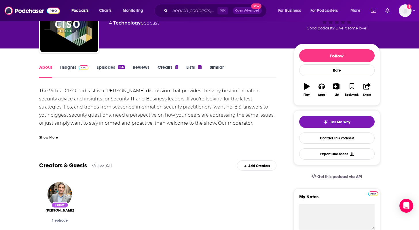
scroll to position [46, 0]
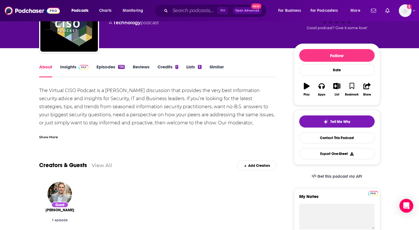
click at [129, 120] on div "The Virtual CISO Podcast is a [PERSON_NAME] discussion that provides the very b…" at bounding box center [158, 126] width 238 height 81
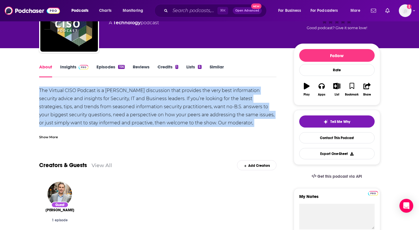
click at [129, 120] on div "The Virtual CISO Podcast is a [PERSON_NAME] discussion that provides the very b…" at bounding box center [158, 126] width 238 height 81
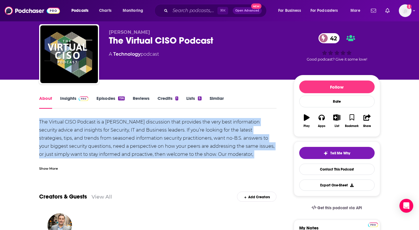
scroll to position [2, 0]
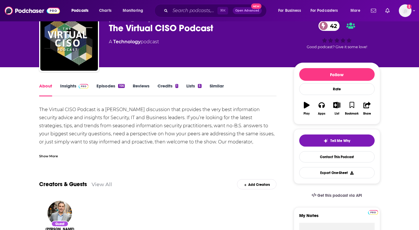
scroll to position [38, 0]
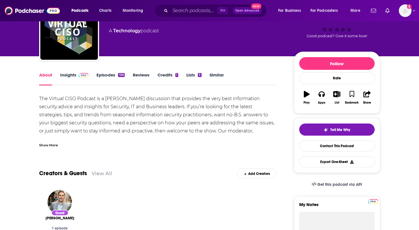
click at [71, 74] on link "Insights" at bounding box center [74, 78] width 29 height 13
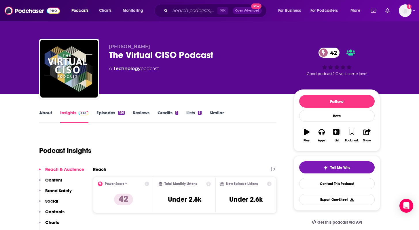
click at [110, 114] on link "Episodes 156" at bounding box center [111, 116] width 28 height 13
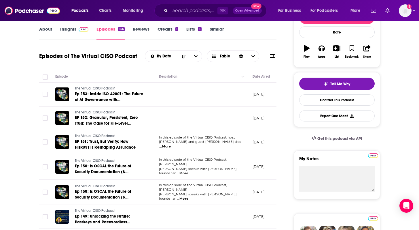
scroll to position [84, 0]
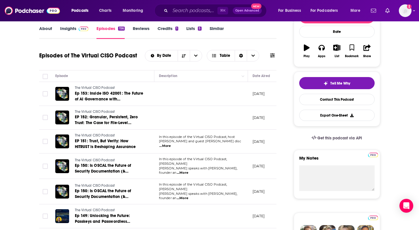
click at [171, 144] on span "...More" at bounding box center [165, 146] width 12 height 5
click at [50, 150] on td at bounding box center [45, 141] width 12 height 24
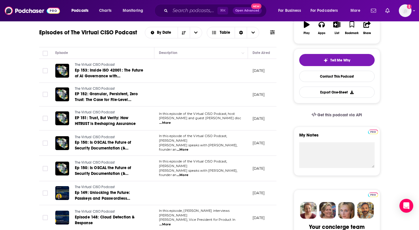
scroll to position [109, 0]
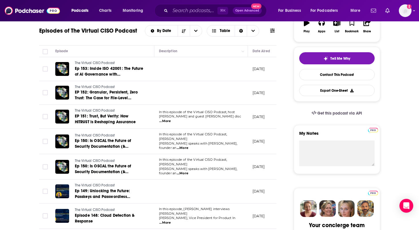
click at [189, 171] on span "...More" at bounding box center [183, 173] width 12 height 5
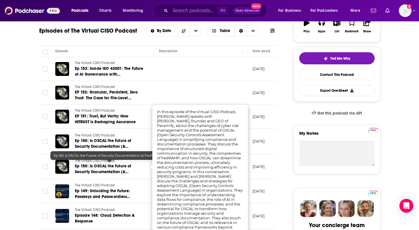
click at [43, 173] on td at bounding box center [45, 166] width 12 height 25
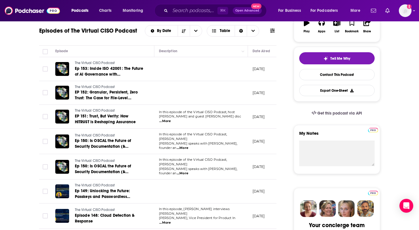
click at [171, 220] on span "...More" at bounding box center [165, 222] width 12 height 5
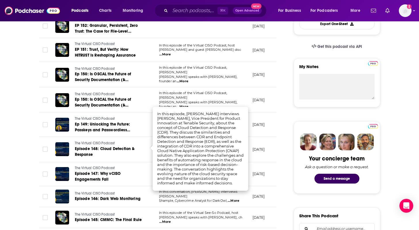
scroll to position [177, 0]
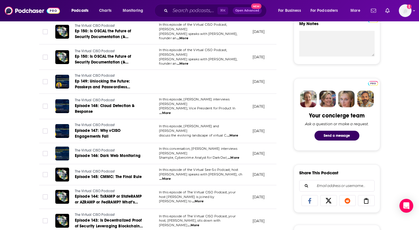
scroll to position [225, 0]
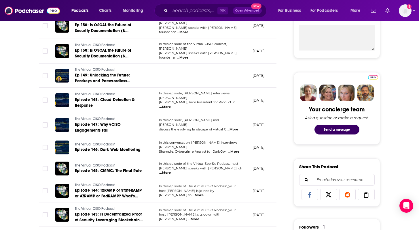
click at [171, 170] on span "...More" at bounding box center [165, 172] width 12 height 5
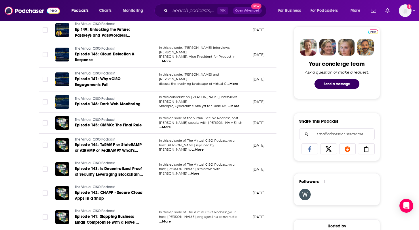
scroll to position [276, 0]
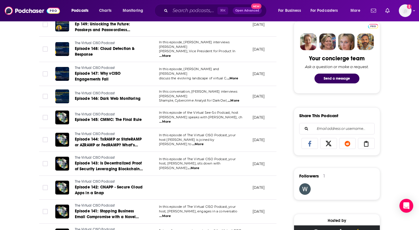
click at [199, 166] on span "...More" at bounding box center [194, 168] width 12 height 5
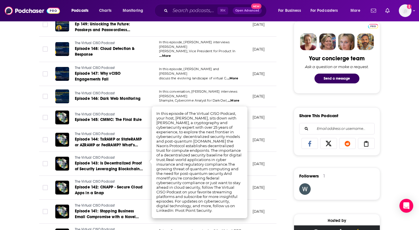
click at [43, 146] on td at bounding box center [45, 140] width 12 height 24
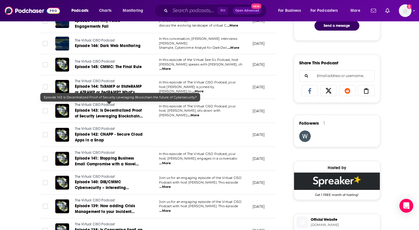
scroll to position [337, 0]
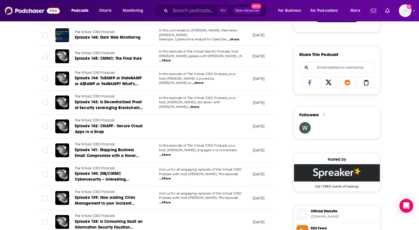
click at [171, 176] on span "...More" at bounding box center [165, 178] width 12 height 5
click at [53, 162] on td "The Virtual CISO Podcast Episode 140: DIB/CMMC Cybersecurity – Interesting Obse…" at bounding box center [103, 174] width 104 height 24
click at [171, 200] on span "...More" at bounding box center [165, 202] width 12 height 5
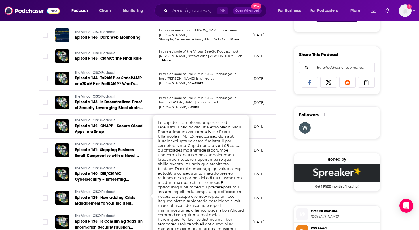
click at [46, 162] on td at bounding box center [45, 174] width 12 height 24
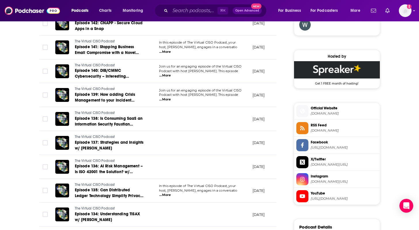
scroll to position [440, 0]
click at [171, 192] on span "...More" at bounding box center [165, 194] width 12 height 5
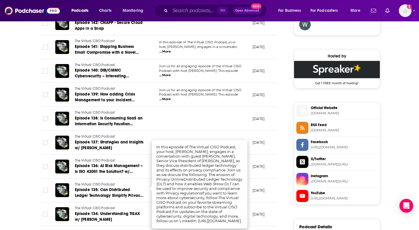
click at [33, 154] on div "About Insights Episodes 156 Reviews Credits 1 Lists 5 Similar Episodes of The V…" at bounding box center [162, 47] width 264 height 757
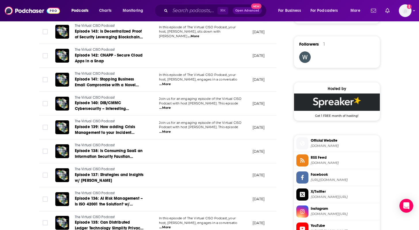
scroll to position [406, 0]
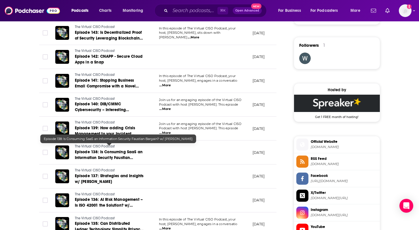
click at [124, 149] on span "Episode 138: Is Consuming SaaS an Information Security Faustian Bargain? w/ Wil…" at bounding box center [109, 157] width 68 height 16
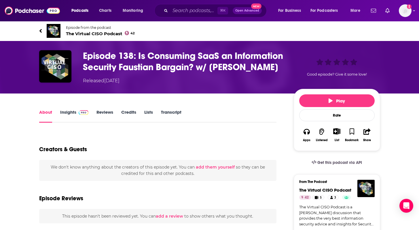
drag, startPoint x: 211, startPoint y: 63, endPoint x: 283, endPoint y: 67, distance: 72.4
click at [283, 67] on h1 "Episode 138: Is Consuming SaaS an Information Security Faustian Bargain? w/ Wil…" at bounding box center [184, 61] width 202 height 22
copy h1 "William Eshagh"
click at [40, 32] on icon at bounding box center [40, 31] width 3 height 6
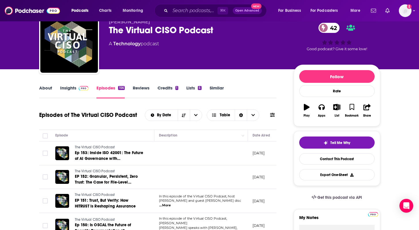
scroll to position [31, 0]
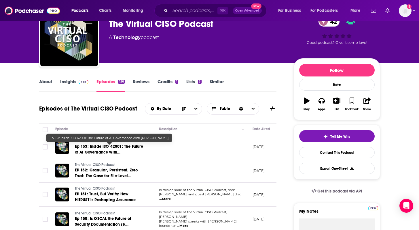
click at [115, 147] on span "Ep 153: Inside ISO 42001: The Future of AI Governance with Danny Manimbo" at bounding box center [109, 152] width 69 height 16
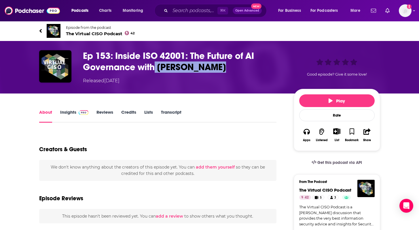
drag, startPoint x: 154, startPoint y: 68, endPoint x: 233, endPoint y: 68, distance: 78.7
click at [233, 68] on h1 "Ep 153: Inside ISO 42001: The Future of AI Governance with Danny Manimbo" at bounding box center [184, 61] width 202 height 22
copy h1 "Danny Manimbo"
click at [39, 29] on icon at bounding box center [40, 31] width 3 height 6
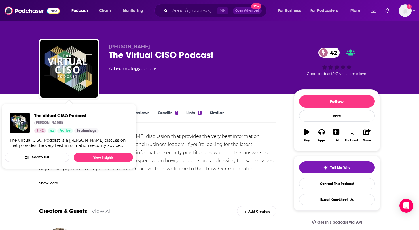
click at [192, 177] on div "Show More" at bounding box center [158, 181] width 238 height 10
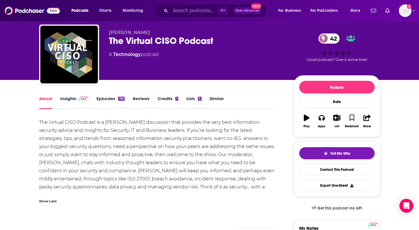
scroll to position [15, 0]
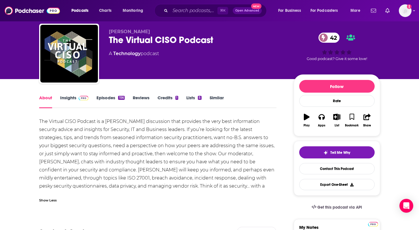
click at [106, 99] on link "Episodes 156" at bounding box center [111, 101] width 28 height 13
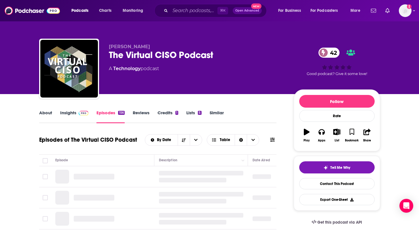
scroll to position [55, 0]
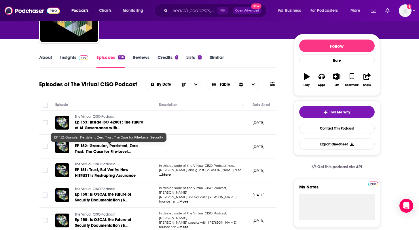
click at [101, 151] on span "EP 152: Granular, Persistent, Zero Trust: The Case for File-Level Security" at bounding box center [106, 151] width 63 height 16
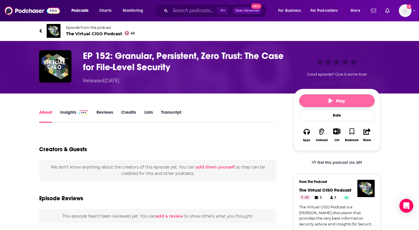
click at [317, 102] on button "Play" at bounding box center [337, 100] width 76 height 13
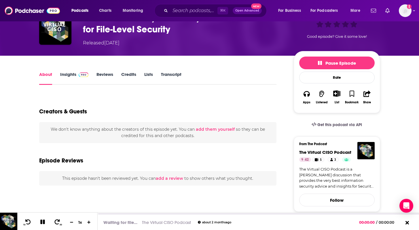
scroll to position [46, 0]
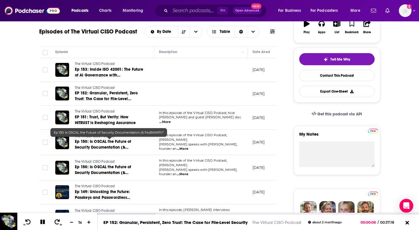
scroll to position [110, 0]
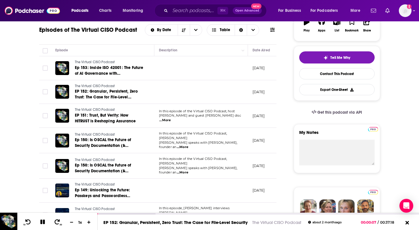
click at [189, 145] on span "...More" at bounding box center [183, 147] width 12 height 5
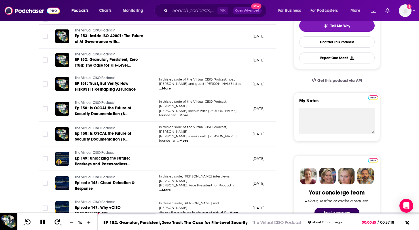
scroll to position [145, 0]
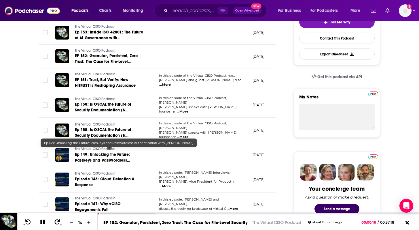
click at [95, 154] on span "Ep 149: Unlocking the Future: Passkeys and Passwordless Authentication with Ann…" at bounding box center [102, 163] width 55 height 22
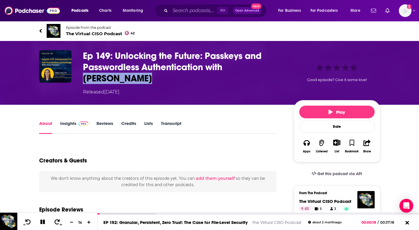
drag, startPoint x: 164, startPoint y: 85, endPoint x: 227, endPoint y: 67, distance: 64.9
click at [227, 67] on div "Ep 149: Unlocking the Future: Passkeys and Passwordless Authentication with Ann…" at bounding box center [184, 72] width 202 height 45
copy h1 "Anna Pobletts"
click at [50, 74] on img "Ep 149: Unlocking the Future: Passkeys and Passwordless Authentication with Ann…" at bounding box center [55, 66] width 32 height 32
click at [91, 35] on span "The Virtual CISO Podcast 42" at bounding box center [100, 33] width 69 height 5
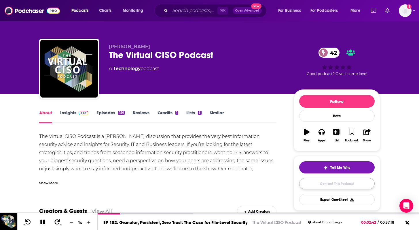
click at [329, 186] on link "Contact This Podcast" at bounding box center [337, 183] width 76 height 11
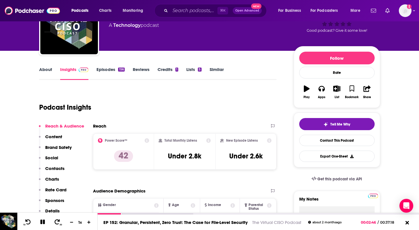
scroll to position [49, 0]
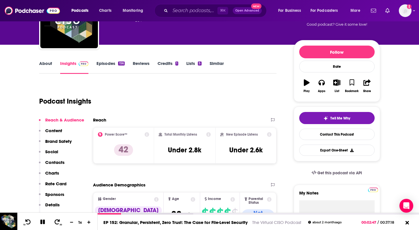
click at [46, 66] on link "About" at bounding box center [45, 67] width 13 height 13
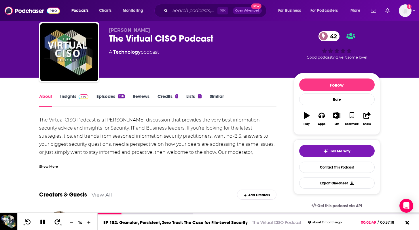
scroll to position [28, 0]
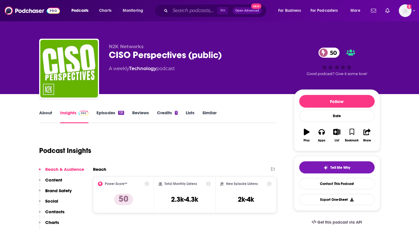
click at [47, 114] on link "About" at bounding box center [45, 116] width 13 height 13
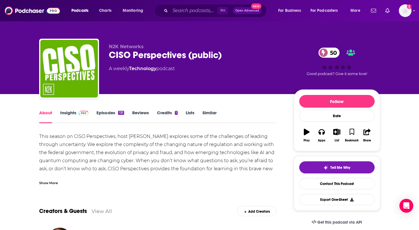
click at [71, 113] on link "Insights" at bounding box center [74, 116] width 29 height 13
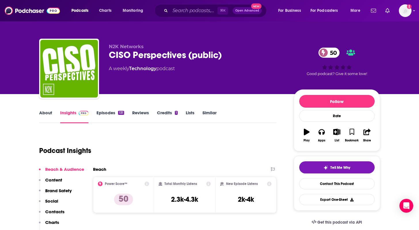
click at [102, 114] on link "Episodes 131" at bounding box center [110, 116] width 27 height 13
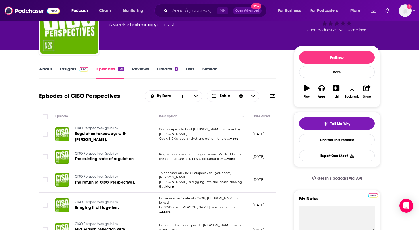
scroll to position [44, 0]
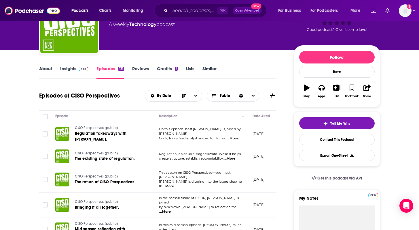
click at [235, 139] on td "On this episode, host [PERSON_NAME] is joined by [PERSON_NAME], N2K’s lead anal…" at bounding box center [201, 134] width 94 height 24
click at [234, 136] on span "...More" at bounding box center [233, 138] width 12 height 5
click at [48, 143] on td at bounding box center [45, 134] width 12 height 24
click at [233, 160] on span "...More" at bounding box center [230, 158] width 12 height 5
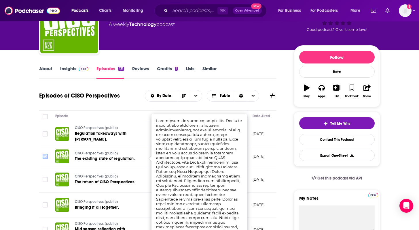
click at [43, 156] on input "Toggle select row" at bounding box center [45, 156] width 5 height 5
checkbox input "true"
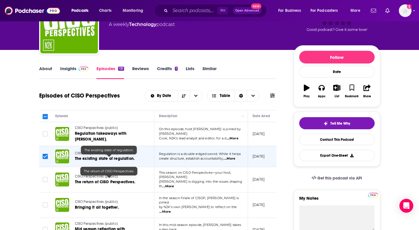
scroll to position [79, 0]
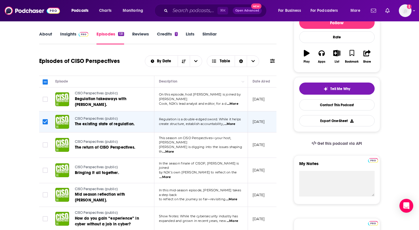
click at [174, 149] on span "...More" at bounding box center [169, 151] width 12 height 5
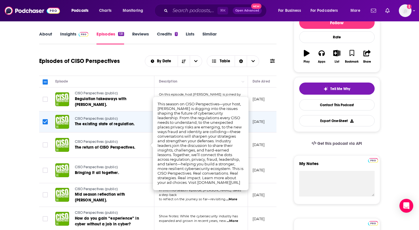
click at [50, 158] on td at bounding box center [45, 170] width 12 height 25
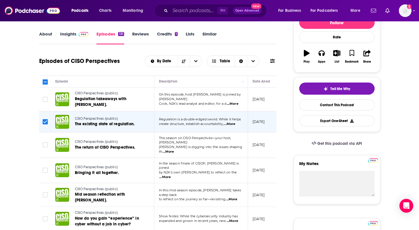
click at [233, 197] on span "...More" at bounding box center [232, 199] width 12 height 5
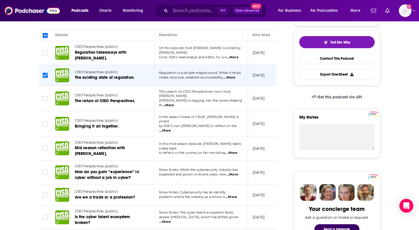
click at [236, 172] on span "...More" at bounding box center [233, 174] width 12 height 5
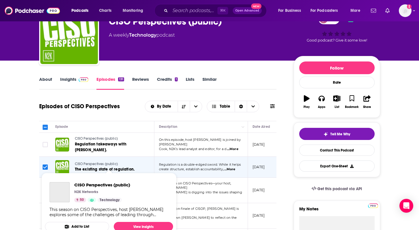
scroll to position [0, 0]
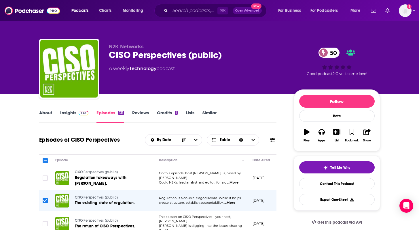
click at [45, 118] on link "About" at bounding box center [45, 116] width 13 height 13
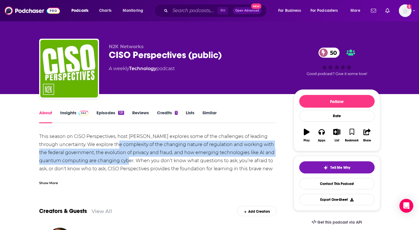
drag, startPoint x: 107, startPoint y: 143, endPoint x: 135, endPoint y: 163, distance: 33.9
click at [135, 163] on div "This season on CISO Perspectives, host [PERSON_NAME] explores some of the chall…" at bounding box center [158, 156] width 238 height 48
click at [67, 113] on link "Insights" at bounding box center [74, 116] width 29 height 13
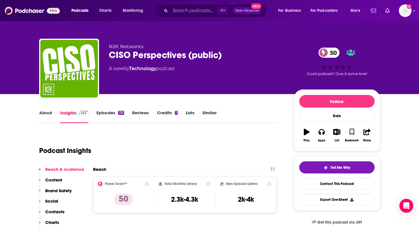
click at [93, 113] on div "Insights" at bounding box center [78, 116] width 37 height 13
click at [102, 113] on link "Episodes 131" at bounding box center [110, 116] width 27 height 13
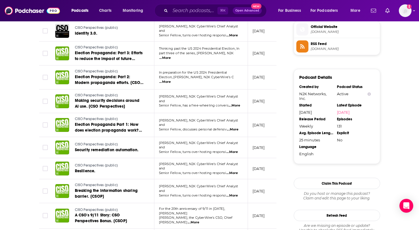
scroll to position [470, 0]
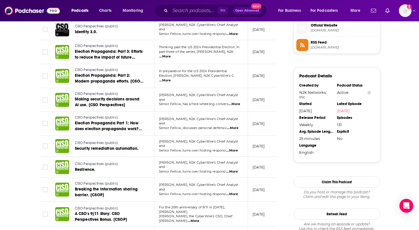
click at [234, 148] on span "...More" at bounding box center [233, 150] width 12 height 5
click at [30, 153] on div "About Insights Episodes 131 Reviews Credits 1 Lists Similar Episodes of CISO Pe…" at bounding box center [162, 17] width 264 height 757
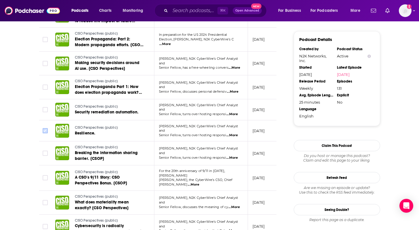
scroll to position [507, 0]
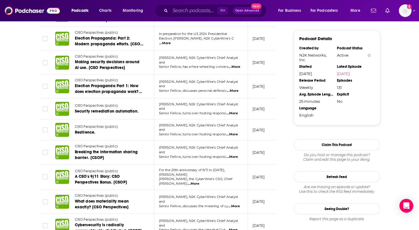
click at [238, 154] on span "...More" at bounding box center [233, 156] width 12 height 5
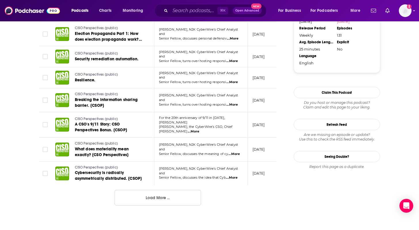
scroll to position [560, 0]
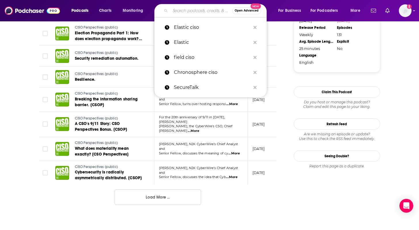
click at [187, 8] on input "Search podcasts, credits, & more..." at bounding box center [201, 10] width 62 height 9
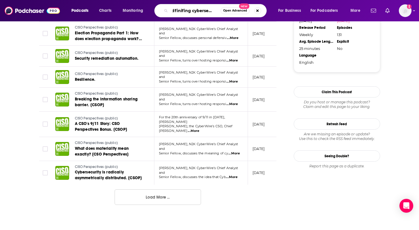
type input "redfinifing cybersecurity"
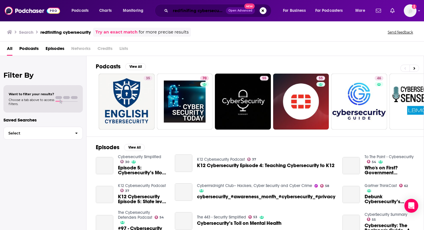
click at [182, 12] on input "redfinifing cybersecurity" at bounding box center [197, 10] width 55 height 9
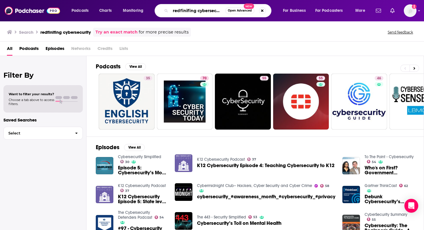
click at [187, 12] on input "redfinifing cybersecurity" at bounding box center [197, 10] width 55 height 9
type input "redefining cybersecurity"
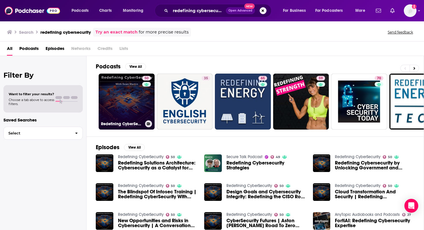
click at [138, 103] on link "50 Redefining CyberSecurity" at bounding box center [127, 102] width 56 height 56
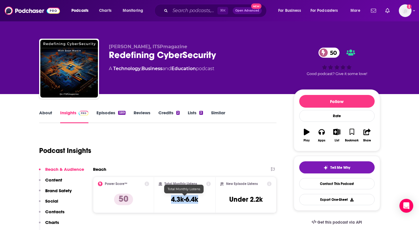
drag, startPoint x: 164, startPoint y: 200, endPoint x: 201, endPoint y: 201, distance: 37.2
click at [201, 201] on div "Total Monthly Listens 4.3k-6.4k" at bounding box center [185, 194] width 52 height 27
copy h3 "4.3k-6.4k"
click at [327, 186] on link "Contact This Podcast" at bounding box center [337, 183] width 76 height 11
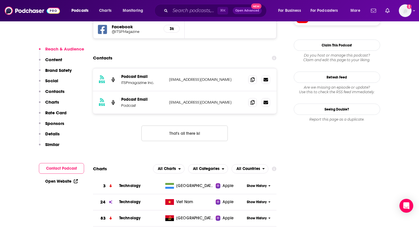
scroll to position [606, 0]
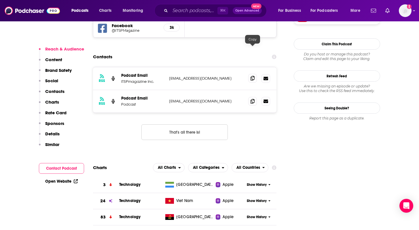
click at [255, 76] on icon at bounding box center [253, 78] width 4 height 5
click at [257, 97] on div at bounding box center [259, 101] width 22 height 9
click at [254, 99] on icon at bounding box center [253, 101] width 4 height 5
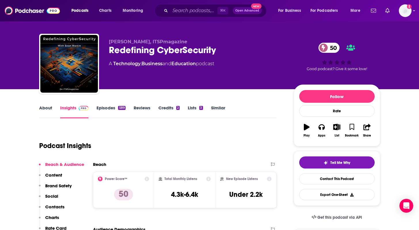
scroll to position [0, 0]
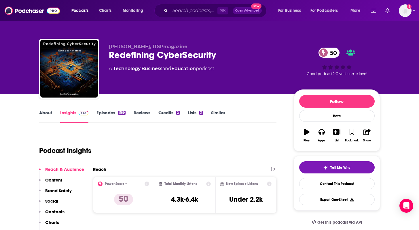
click at [48, 116] on link "About" at bounding box center [45, 116] width 13 height 13
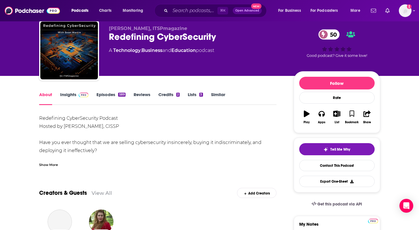
scroll to position [18, 0]
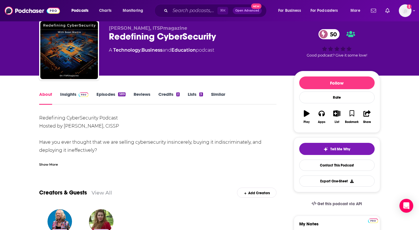
drag, startPoint x: 65, startPoint y: 126, endPoint x: 88, endPoint y: 126, distance: 23.3
click at [88, 126] on div "Redefining CyberSecurity Podcast Hosted by [PERSON_NAME], CISSP Have you ever t…" at bounding box center [158, 178] width 238 height 129
drag, startPoint x: 88, startPoint y: 126, endPoint x: 63, endPoint y: 128, distance: 25.4
click at [63, 128] on div "Redefining CyberSecurity Podcast Hosted by [PERSON_NAME], CISSP Have you ever t…" at bounding box center [158, 178] width 238 height 129
copy div "[PERSON_NAME]"
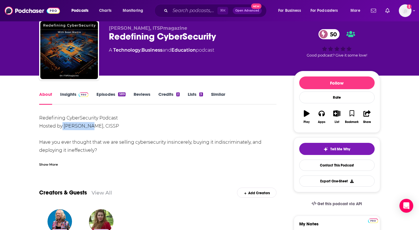
click at [66, 97] on link "Insights" at bounding box center [74, 97] width 29 height 13
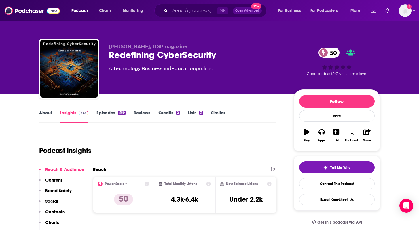
click at [110, 113] on link "Episodes 589" at bounding box center [111, 116] width 29 height 13
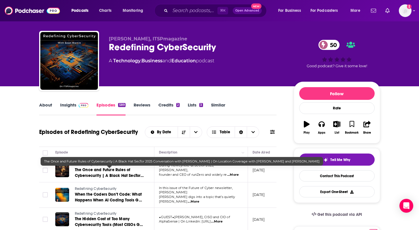
scroll to position [0, 0]
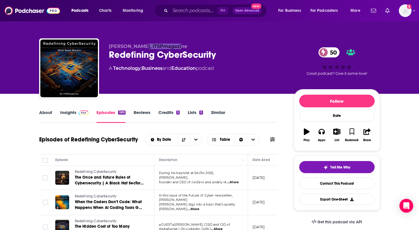
drag, startPoint x: 140, startPoint y: 46, endPoint x: 191, endPoint y: 46, distance: 51.0
click at [191, 46] on p "[PERSON_NAME], ITSPmagazine" at bounding box center [197, 46] width 176 height 5
copy span "ITSPmagazine"
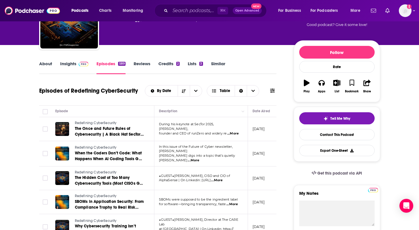
scroll to position [51, 0]
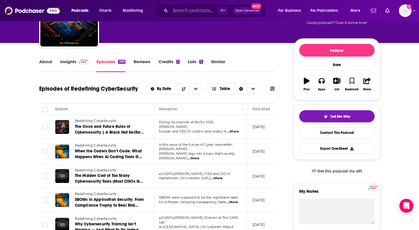
click at [237, 129] on span "...More" at bounding box center [233, 131] width 12 height 5
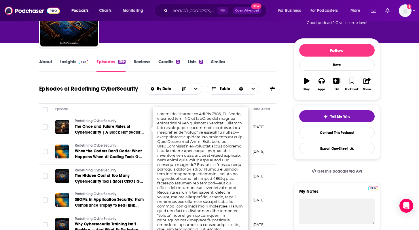
click at [48, 137] on td at bounding box center [45, 127] width 12 height 24
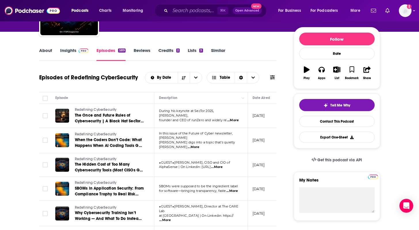
scroll to position [63, 0]
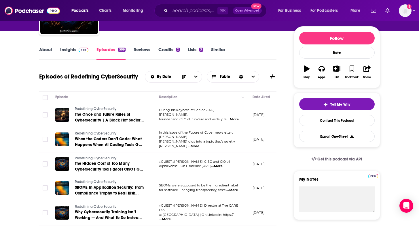
click at [199, 144] on span "...More" at bounding box center [194, 146] width 12 height 5
click at [237, 188] on span "...More" at bounding box center [233, 190] width 12 height 5
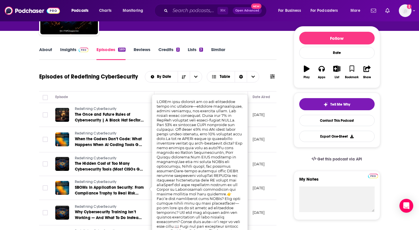
click at [44, 176] on td at bounding box center [45, 188] width 12 height 24
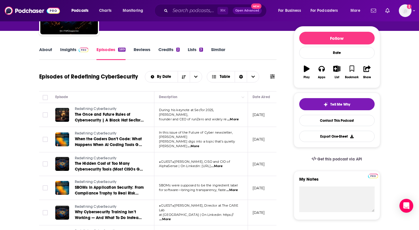
scroll to position [108, 0]
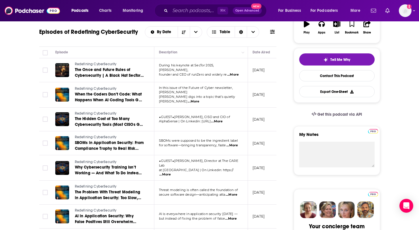
click at [171, 172] on span "...More" at bounding box center [165, 174] width 12 height 5
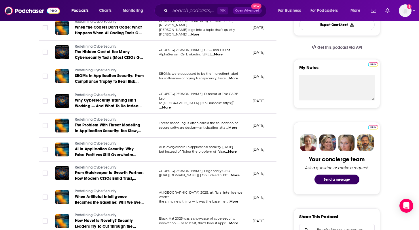
scroll to position [176, 0]
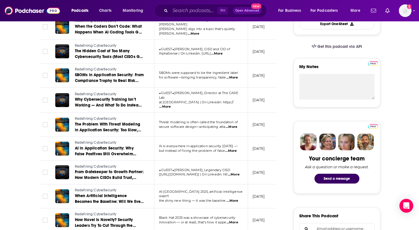
click at [235, 173] on span "...More" at bounding box center [234, 174] width 12 height 5
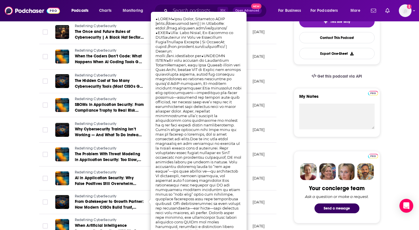
scroll to position [135, 0]
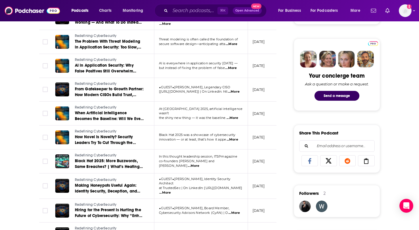
scroll to position [261, 0]
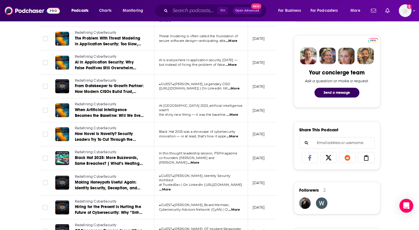
click at [171, 187] on span "...More" at bounding box center [165, 189] width 12 height 5
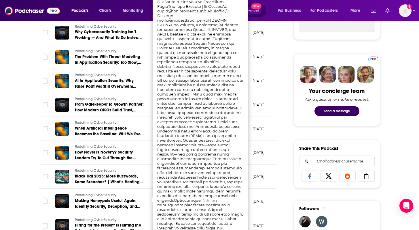
scroll to position [242, 0]
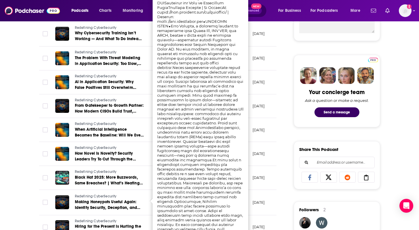
click at [39, 145] on td at bounding box center [45, 154] width 12 height 24
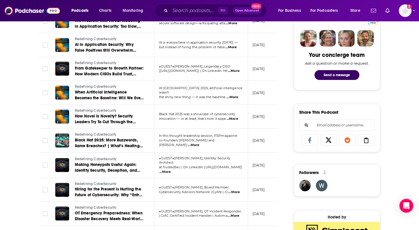
scroll to position [294, 0]
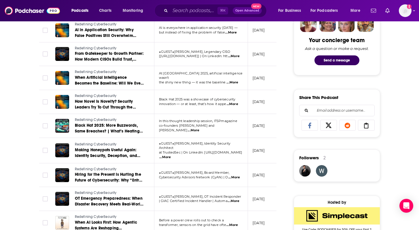
click at [233, 199] on span "...More" at bounding box center [234, 201] width 12 height 5
click at [44, 148] on input "Toggle select row" at bounding box center [45, 150] width 5 height 5
checkbox input "true"
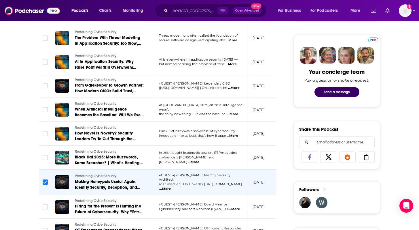
scroll to position [256, 0]
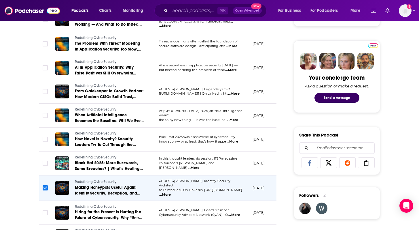
click at [233, 68] on span "...More" at bounding box center [231, 70] width 12 height 5
click at [34, 106] on div "About Insights Episodes 589 Reviews Credits 2 Lists 3 Similar Episodes of Redef…" at bounding box center [162, 231] width 264 height 757
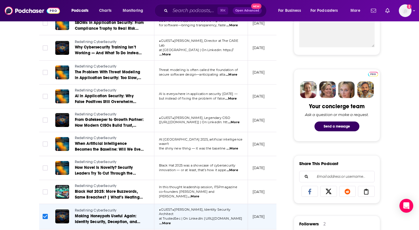
scroll to position [227, 0]
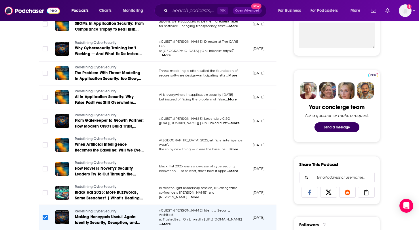
click at [232, 99] on span "...More" at bounding box center [231, 99] width 12 height 5
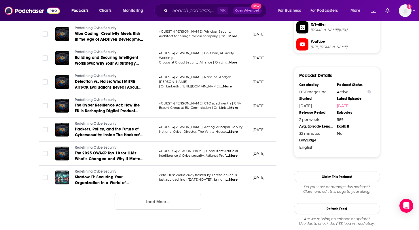
scroll to position [579, 0]
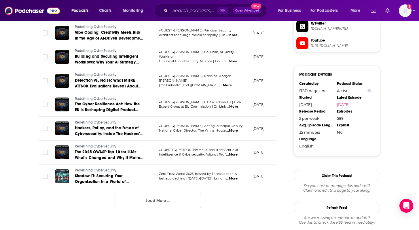
click at [235, 128] on span "...More" at bounding box center [233, 130] width 12 height 5
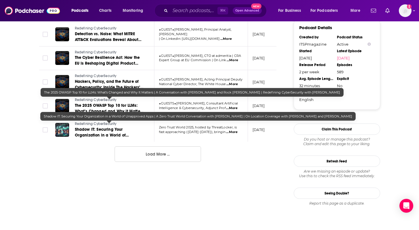
scroll to position [626, 0]
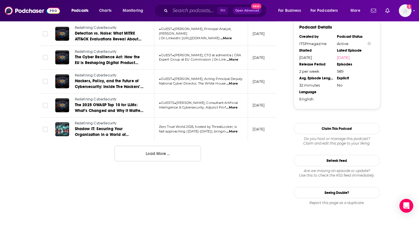
click at [142, 152] on button "Load More ..." at bounding box center [158, 154] width 86 height 16
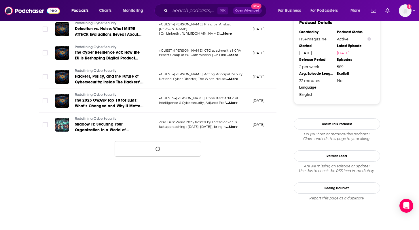
scroll to position [631, 0]
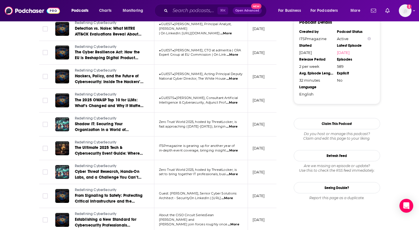
click at [236, 124] on span "...More" at bounding box center [232, 126] width 12 height 5
click at [55, 124] on div at bounding box center [62, 124] width 14 height 14
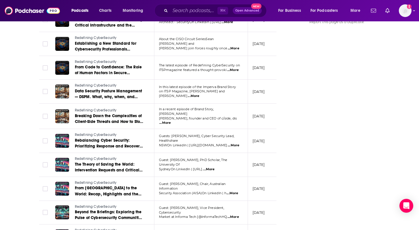
scroll to position [807, 0]
click at [235, 110] on p "In a recent episode of Brand Story, [PERSON_NAME]" at bounding box center [201, 111] width 84 height 9
click at [171, 120] on span "...More" at bounding box center [165, 122] width 12 height 5
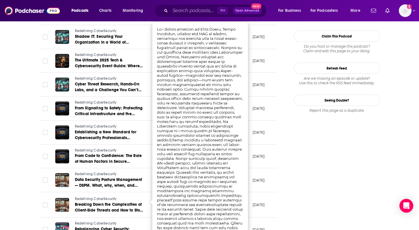
scroll to position [716, 0]
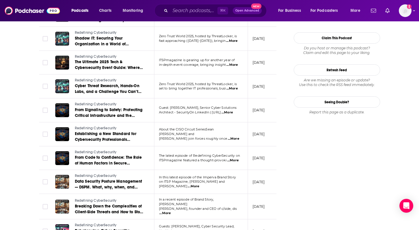
click at [38, 149] on div "About Insights Episodes 589 Reviews Credits 2 Lists 3 Similar Episodes of Redef…" at bounding box center [162, 37] width 264 height 1288
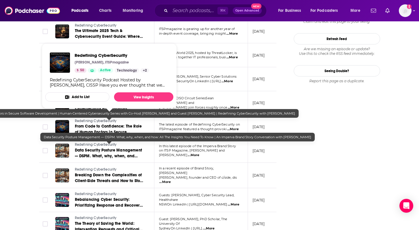
scroll to position [762, 0]
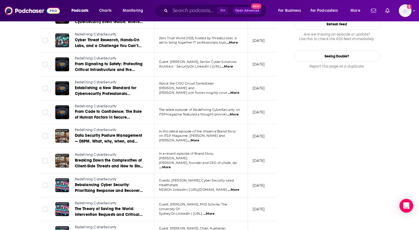
click at [199, 138] on span "...More" at bounding box center [194, 140] width 12 height 5
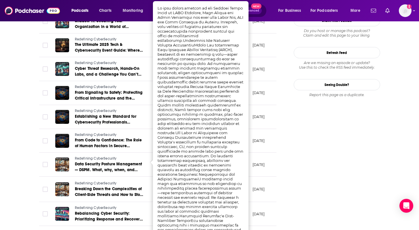
scroll to position [725, 0]
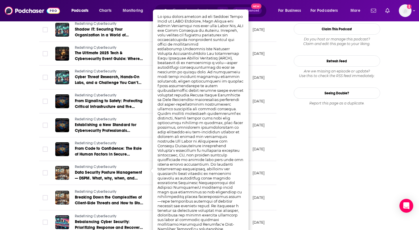
click at [110, 65] on td "Redefining CyberSecurity Cyber Threat Research, Hands-On Labs, and a Challenge …" at bounding box center [103, 77] width 104 height 24
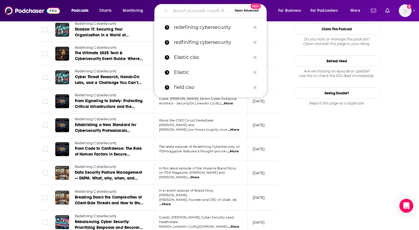
click at [192, 12] on input "Search podcasts, credits, & more..." at bounding box center [201, 10] width 62 height 9
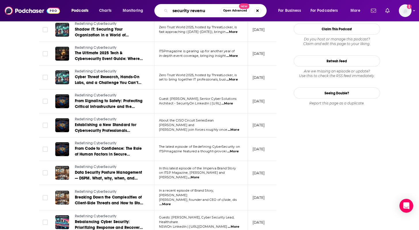
type input "security revenue"
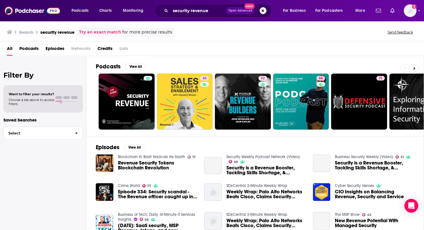
click at [199, 63] on div "Podcasts View All" at bounding box center [260, 68] width 328 height 11
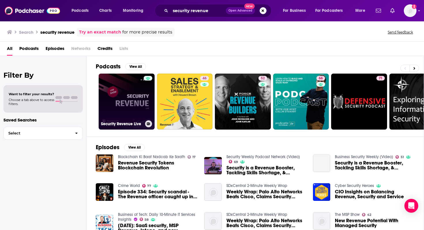
click at [123, 101] on link "Security Revenue Live" at bounding box center [127, 102] width 56 height 56
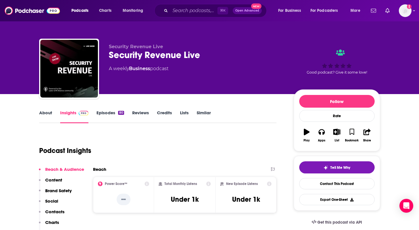
click at [110, 110] on link "Episodes 80" at bounding box center [110, 116] width 27 height 13
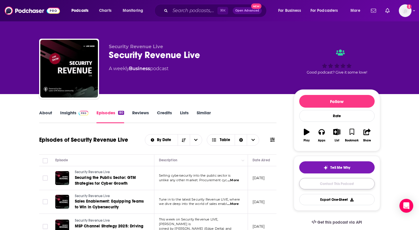
click at [334, 183] on link "Contact This Podcast" at bounding box center [337, 183] width 76 height 11
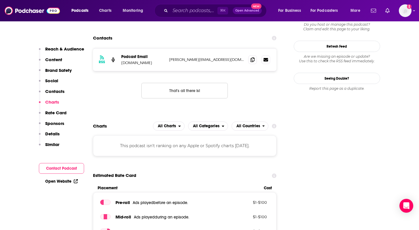
scroll to position [499, 0]
click at [255, 61] on span at bounding box center [252, 59] width 9 height 9
